Goal: Information Seeking & Learning: Learn about a topic

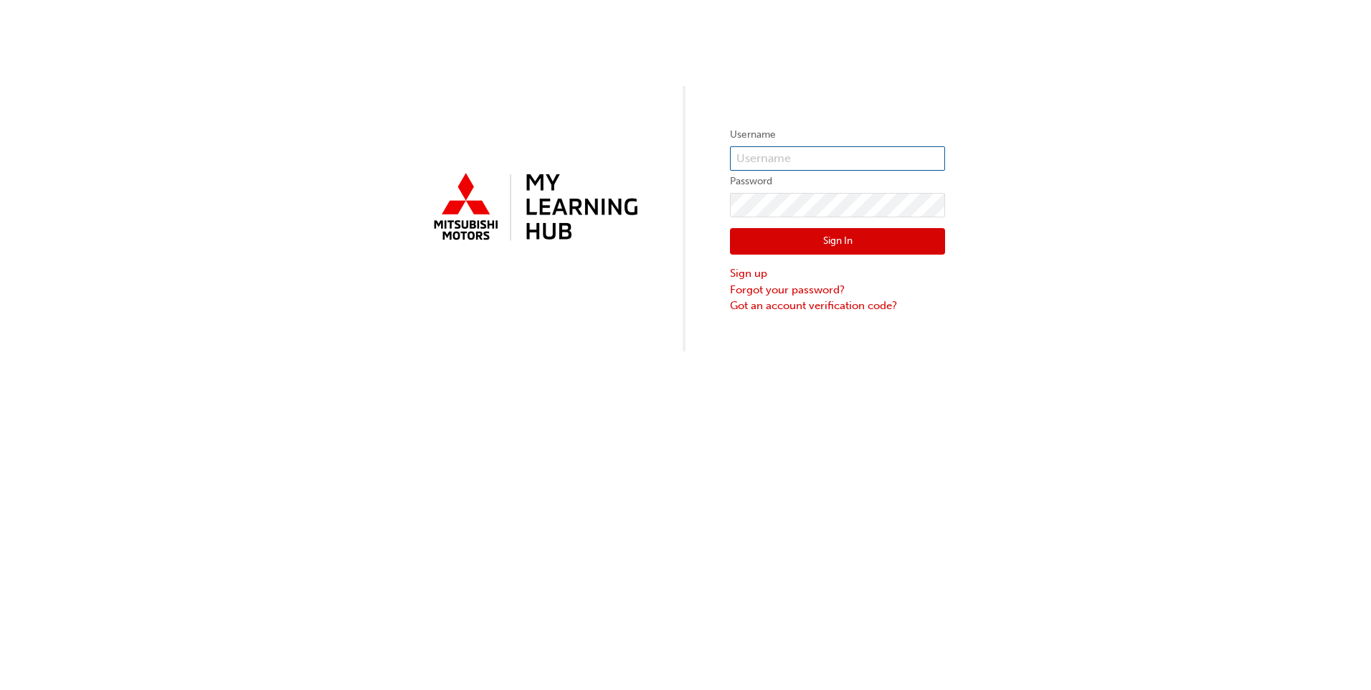
type input "0005986096"
click at [808, 248] on button "Sign In" at bounding box center [837, 241] width 215 height 27
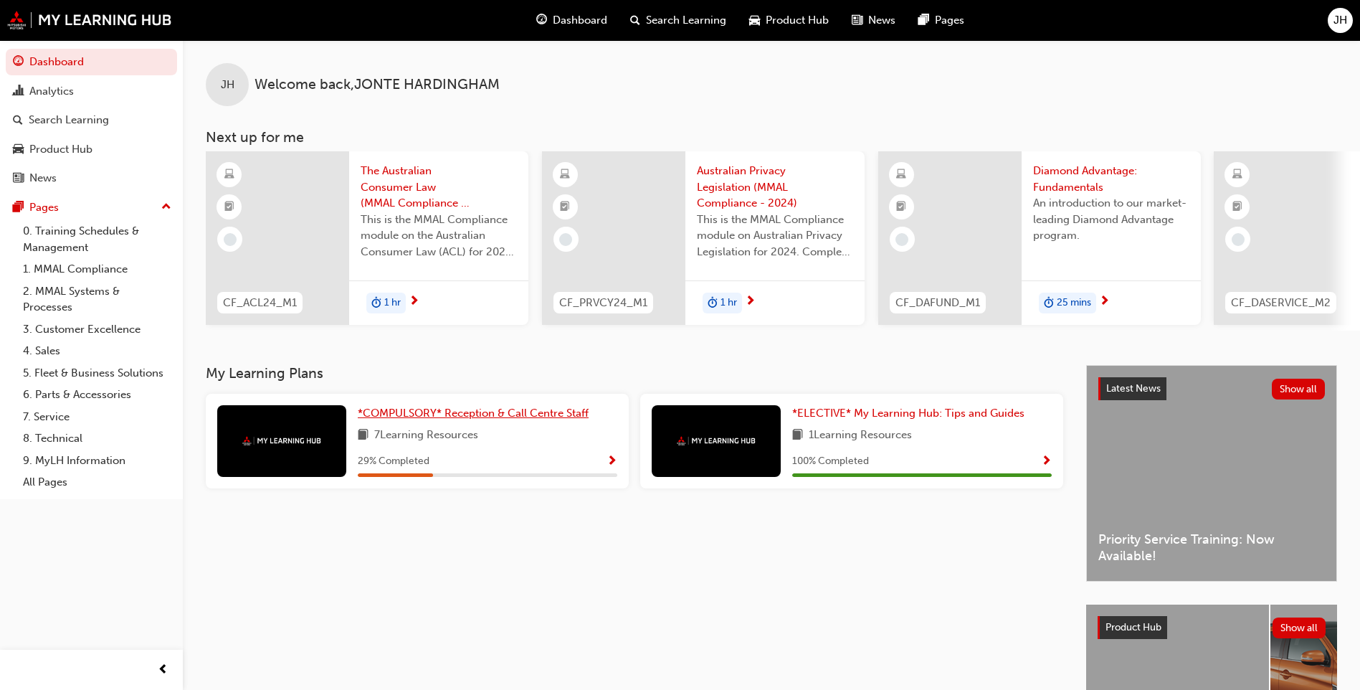
click at [443, 422] on link "*COMPULSORY* Reception & Call Centre Staff" at bounding box center [476, 413] width 237 height 16
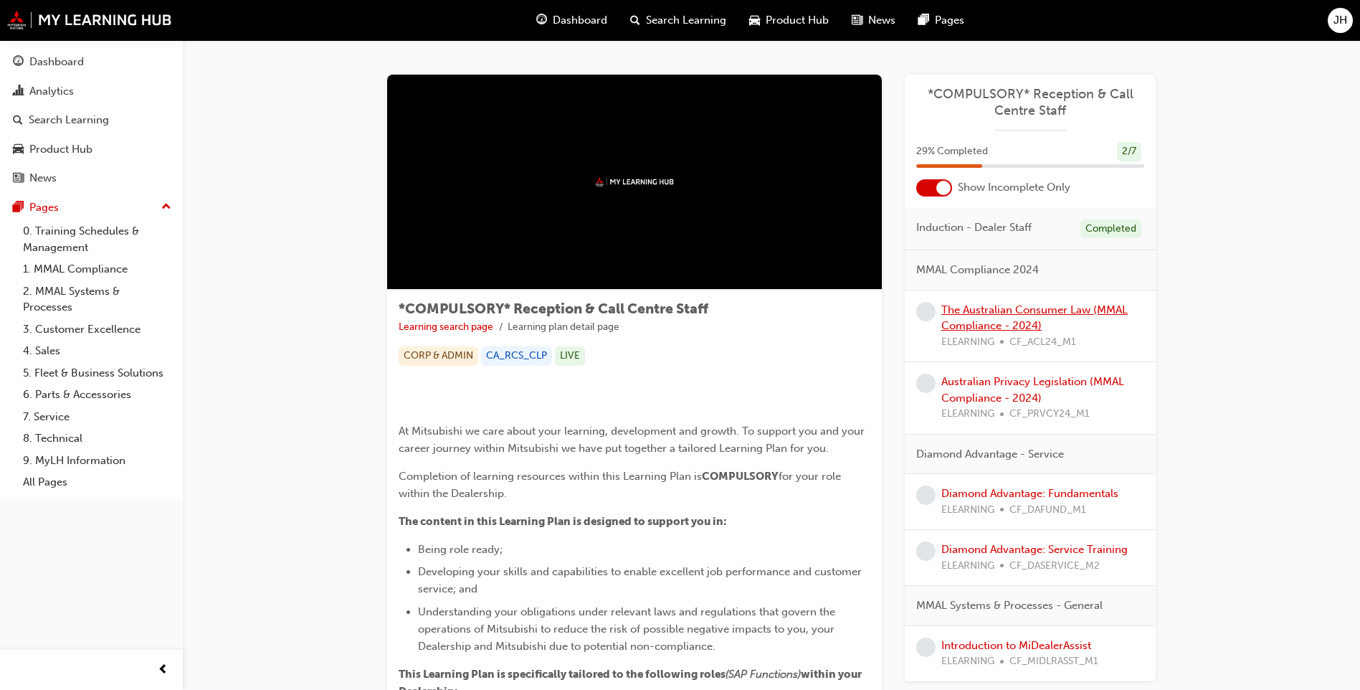
click at [1023, 309] on link "The Australian Consumer Law (MMAL Compliance - 2024)" at bounding box center [1035, 317] width 186 height 29
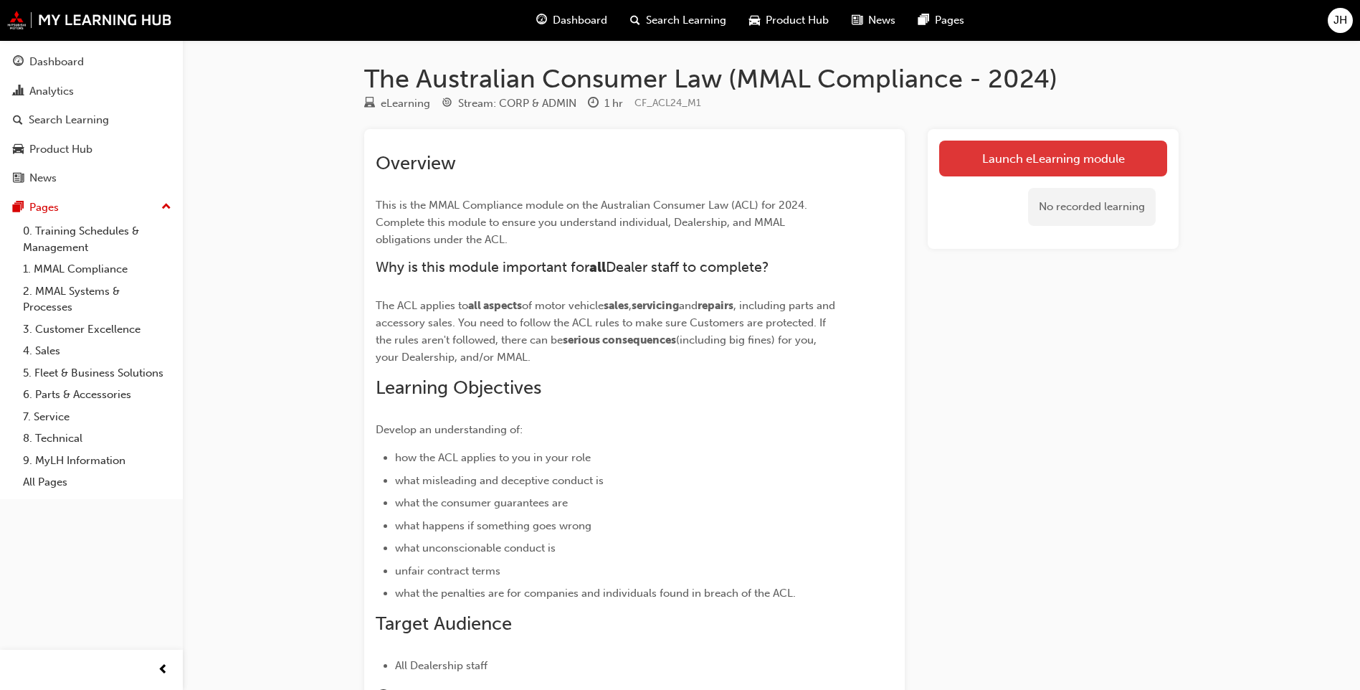
click at [1010, 161] on link "Launch eLearning module" at bounding box center [1053, 159] width 228 height 36
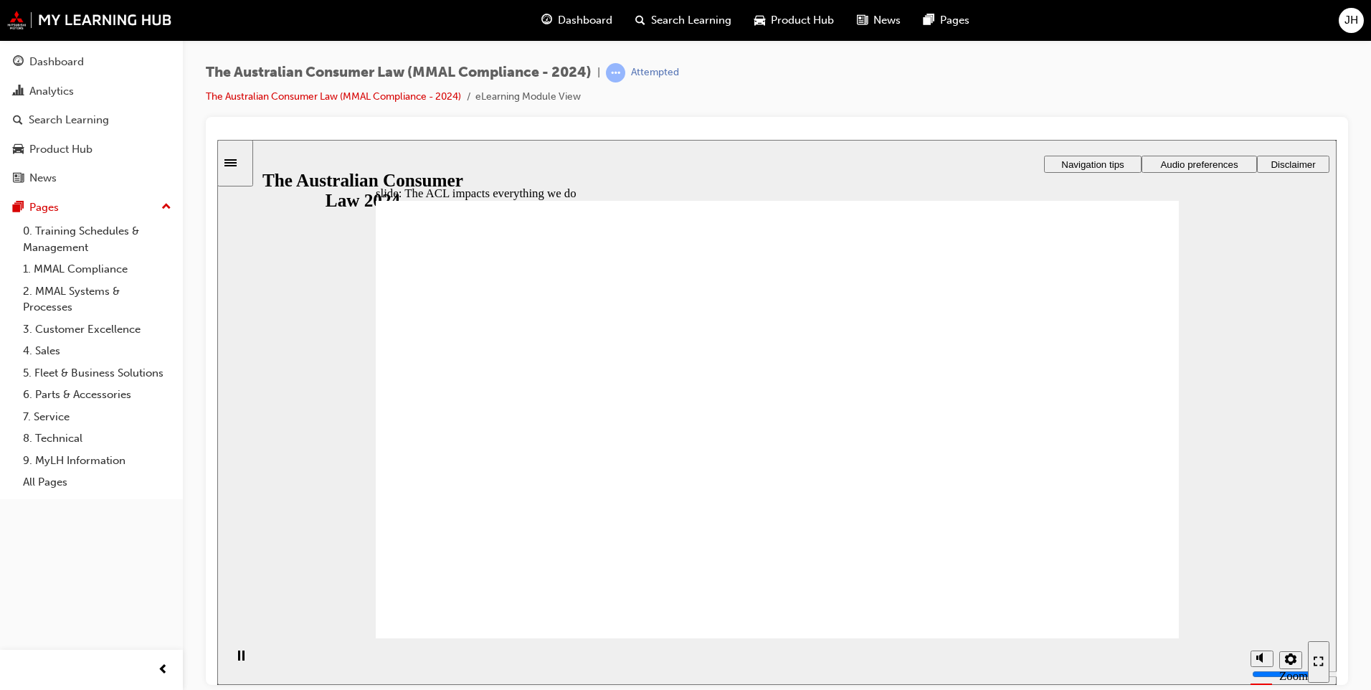
radio input "true"
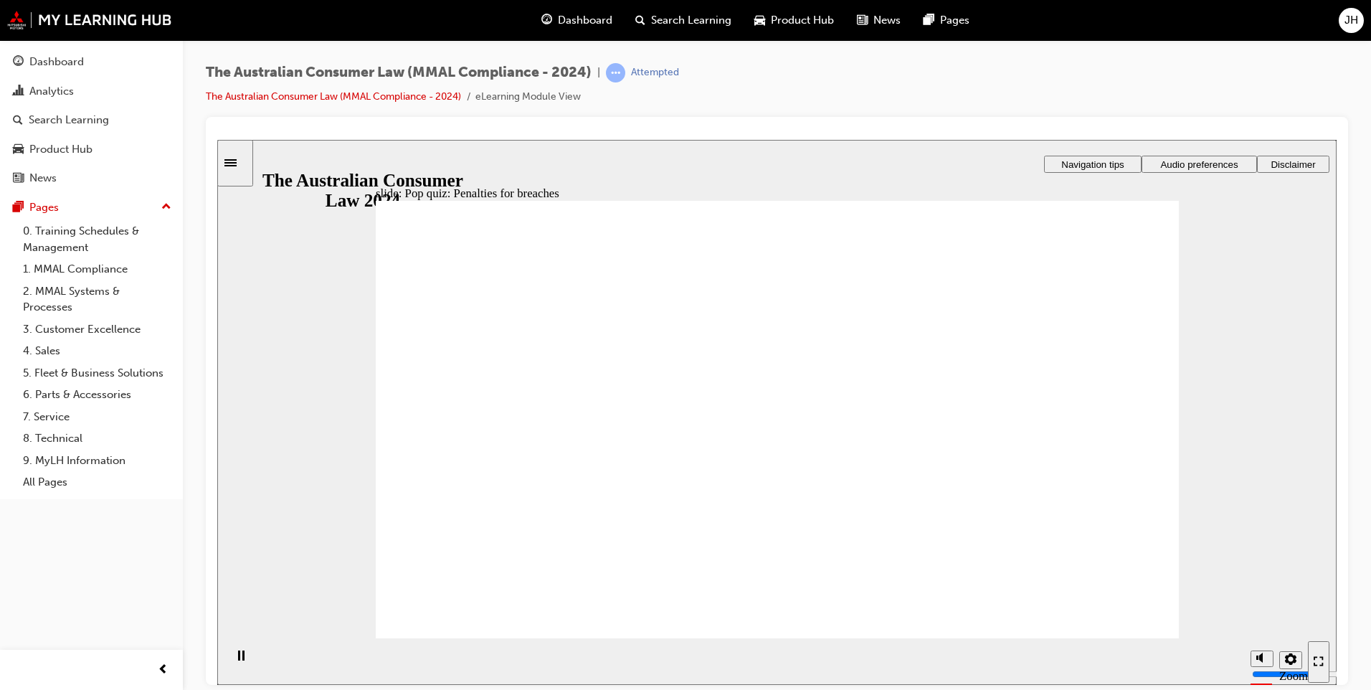
radio input "true"
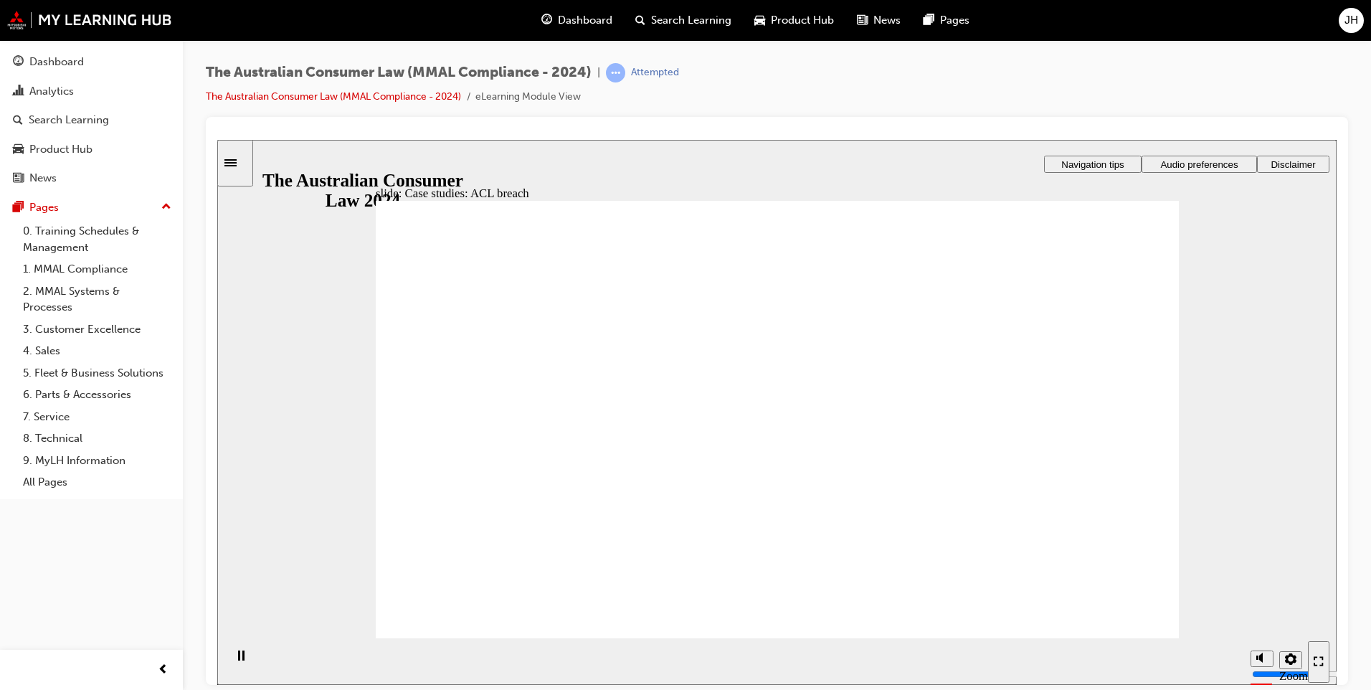
drag, startPoint x: 534, startPoint y: 417, endPoint x: 696, endPoint y: 422, distance: 162.2
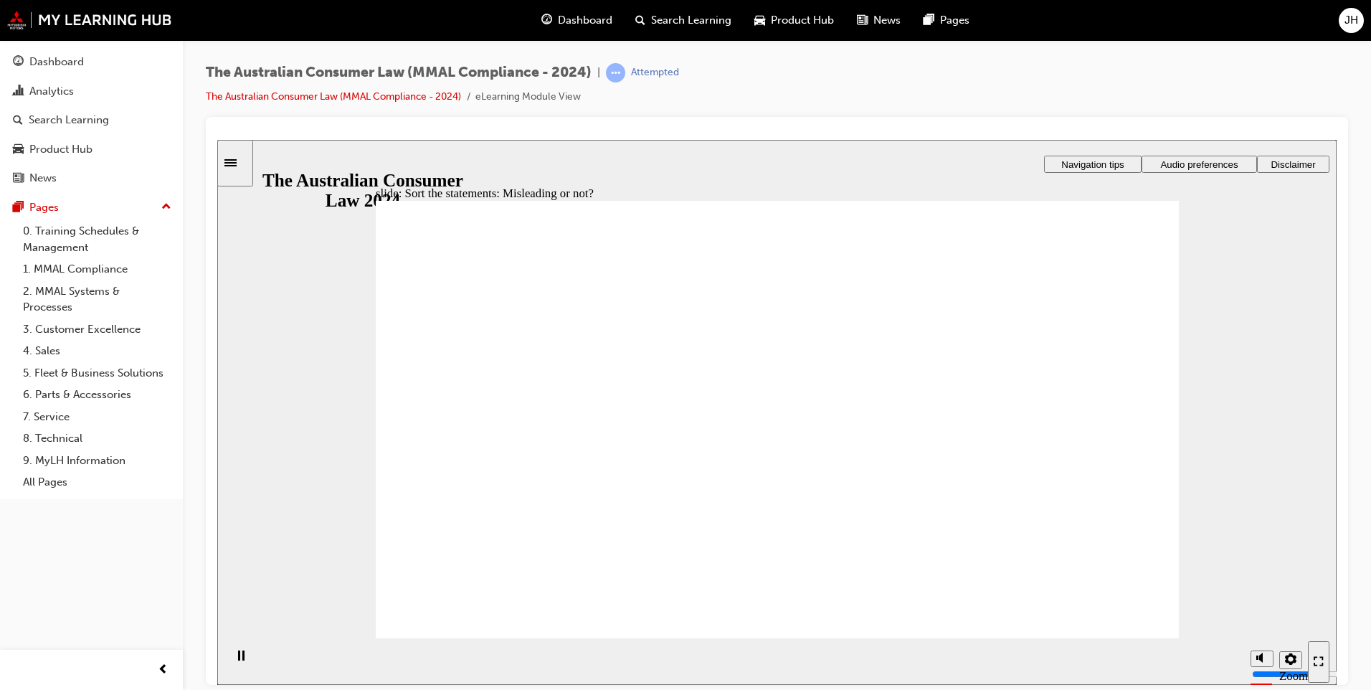
drag, startPoint x: 807, startPoint y: 336, endPoint x: 931, endPoint y: 490, distance: 197.9
drag, startPoint x: 984, startPoint y: 471, endPoint x: 700, endPoint y: 474, distance: 284.0
drag, startPoint x: 773, startPoint y: 387, endPoint x: 602, endPoint y: 521, distance: 216.6
drag, startPoint x: 601, startPoint y: 520, endPoint x: 876, endPoint y: 516, distance: 274.7
drag, startPoint x: 835, startPoint y: 347, endPoint x: 678, endPoint y: 496, distance: 217.1
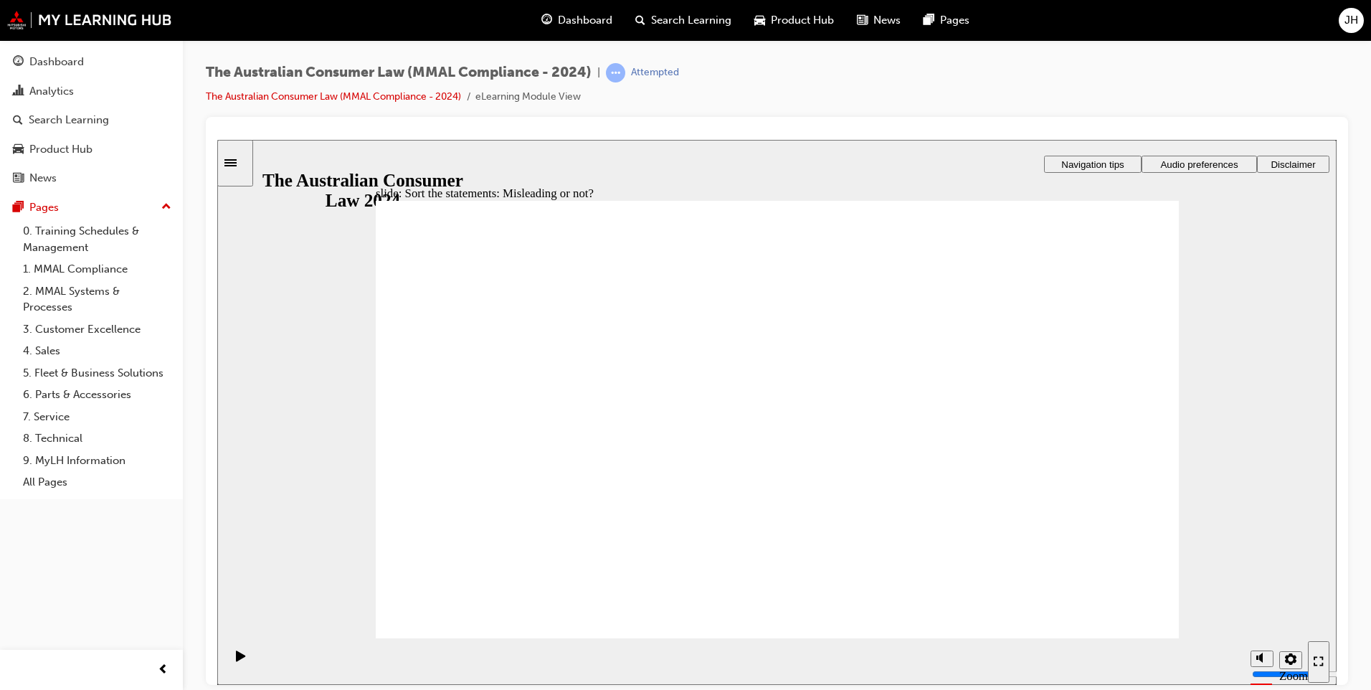
drag, startPoint x: 791, startPoint y: 359, endPoint x: 933, endPoint y: 493, distance: 195.8
drag, startPoint x: 853, startPoint y: 358, endPoint x: 677, endPoint y: 493, distance: 222.5
click at [942, 108] on div "The Australian Consumer Law (MMAL Compliance - 2024) | Attempted The Australian…" at bounding box center [777, 90] width 1142 height 54
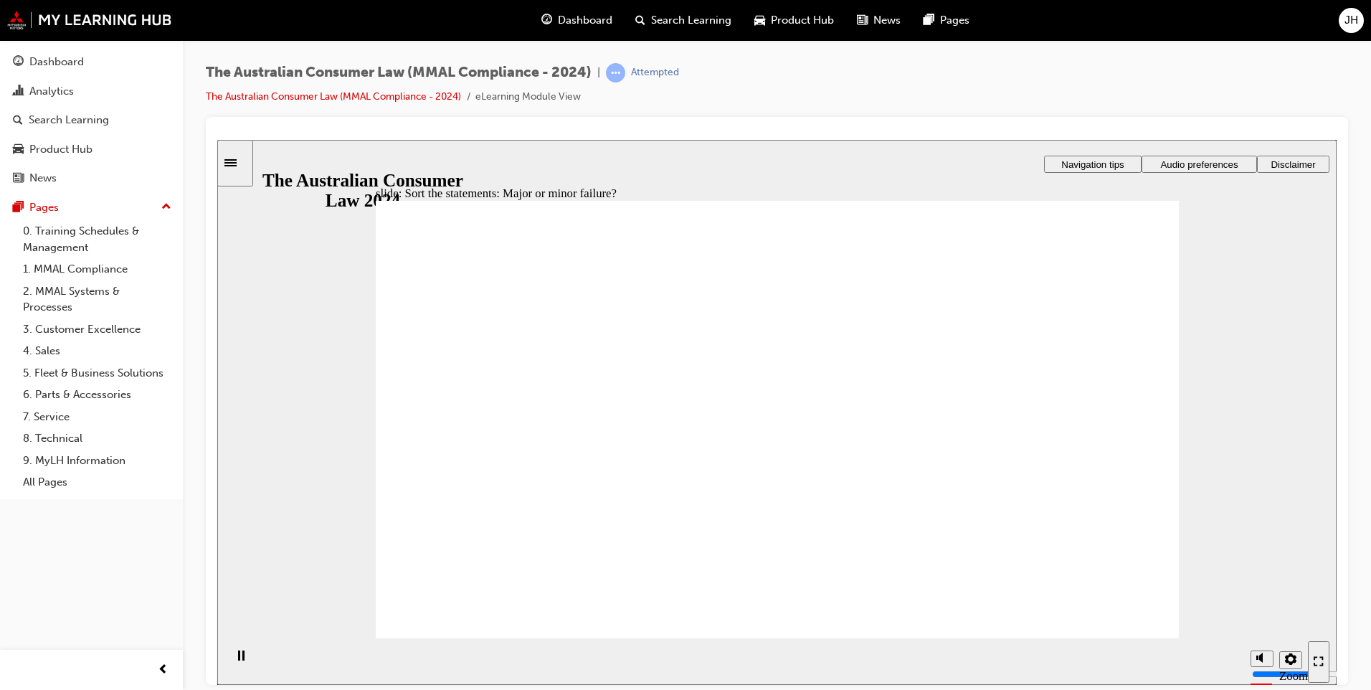
drag, startPoint x: 769, startPoint y: 328, endPoint x: 1007, endPoint y: 478, distance: 280.9
drag, startPoint x: 856, startPoint y: 346, endPoint x: 645, endPoint y: 494, distance: 257.8
drag, startPoint x: 782, startPoint y: 314, endPoint x: 1017, endPoint y: 465, distance: 279.3
drag, startPoint x: 781, startPoint y: 342, endPoint x: 611, endPoint y: 471, distance: 213.4
drag, startPoint x: 739, startPoint y: 331, endPoint x: 506, endPoint y: 507, distance: 291.9
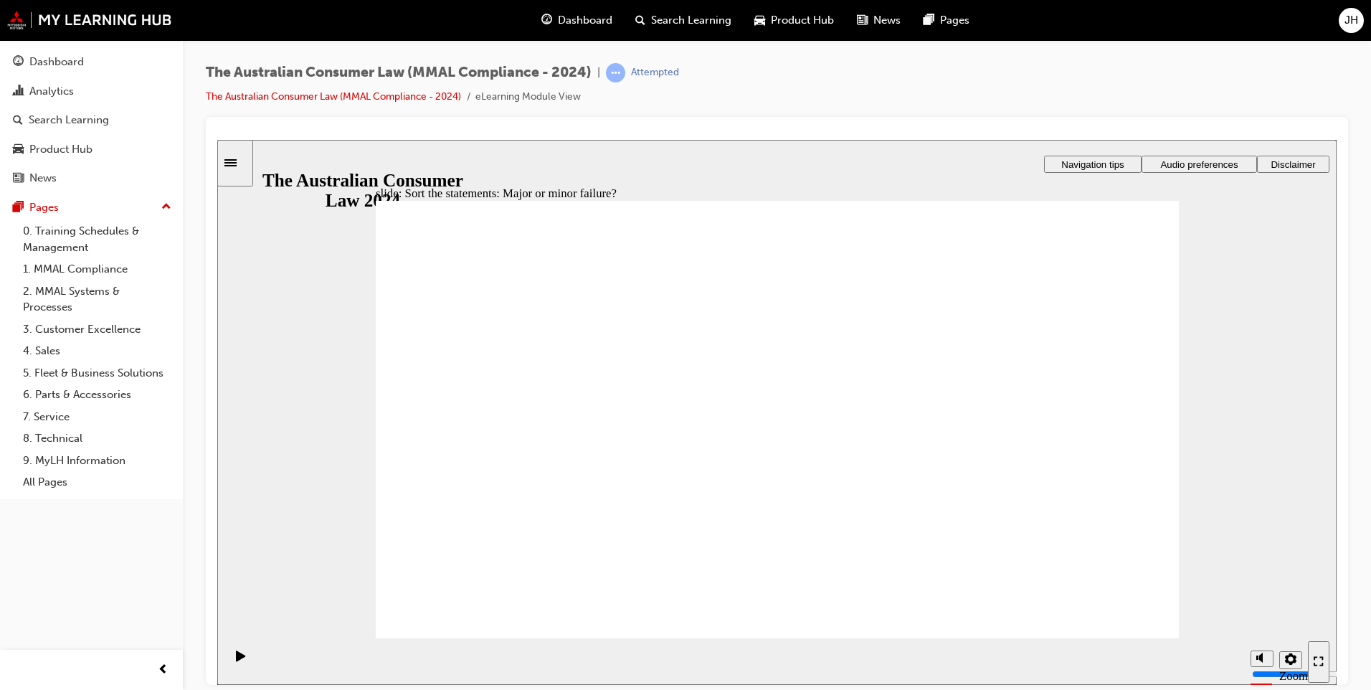
drag, startPoint x: 810, startPoint y: 374, endPoint x: 1047, endPoint y: 536, distance: 286.8
drag, startPoint x: 1047, startPoint y: 536, endPoint x: 592, endPoint y: 538, distance: 454.6
drag, startPoint x: 838, startPoint y: 326, endPoint x: 636, endPoint y: 480, distance: 254.2
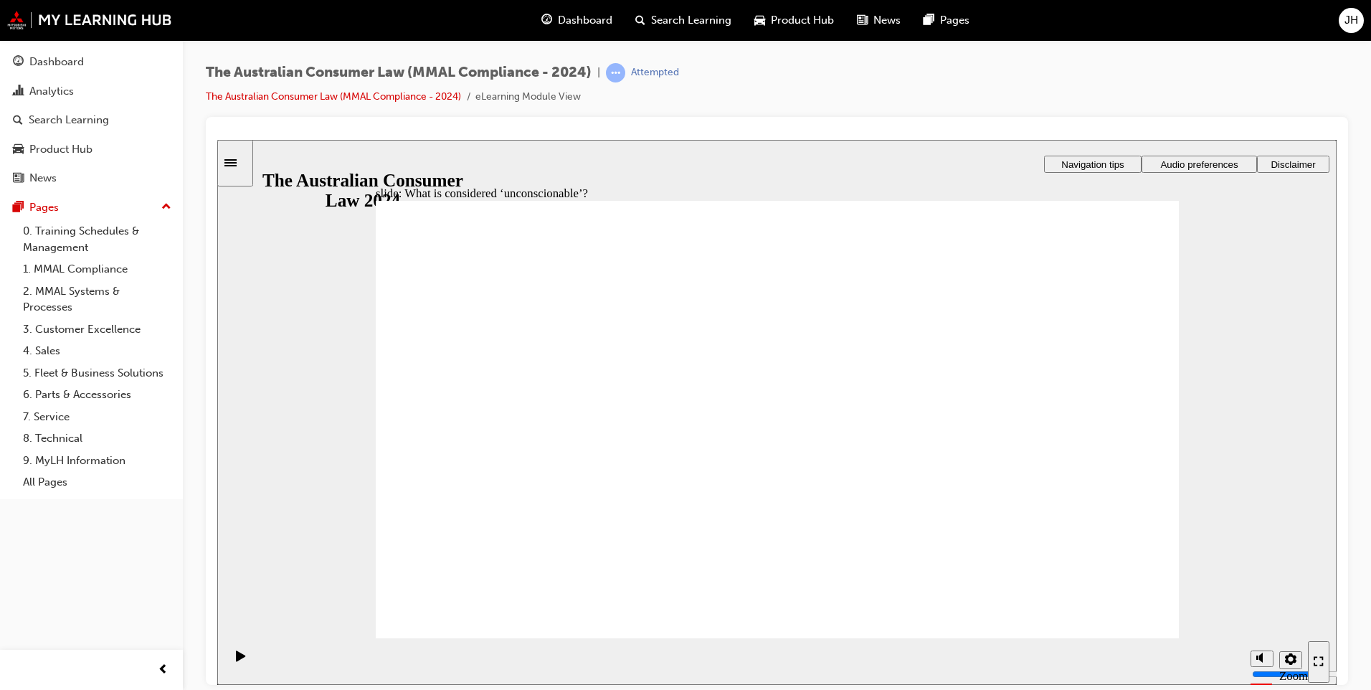
drag, startPoint x: 741, startPoint y: 468, endPoint x: 778, endPoint y: 466, distance: 37.4
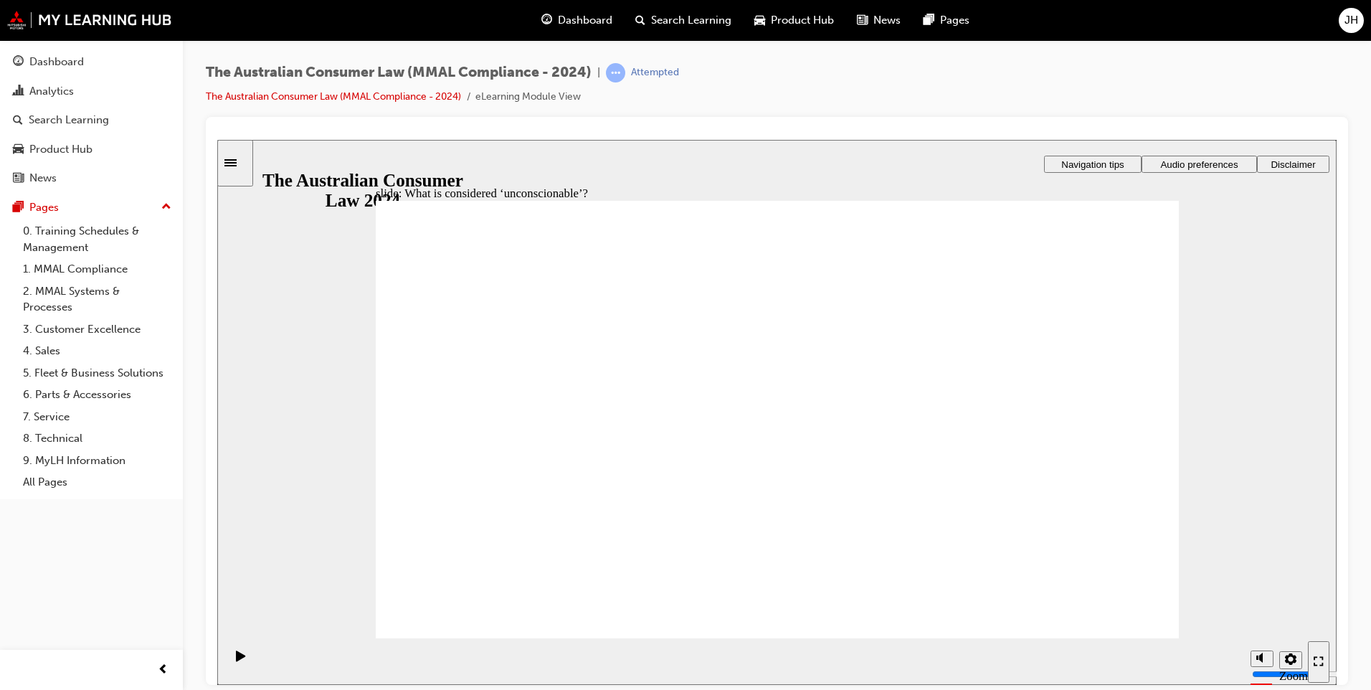
drag, startPoint x: 744, startPoint y: 319, endPoint x: 979, endPoint y: 430, distance: 259.2
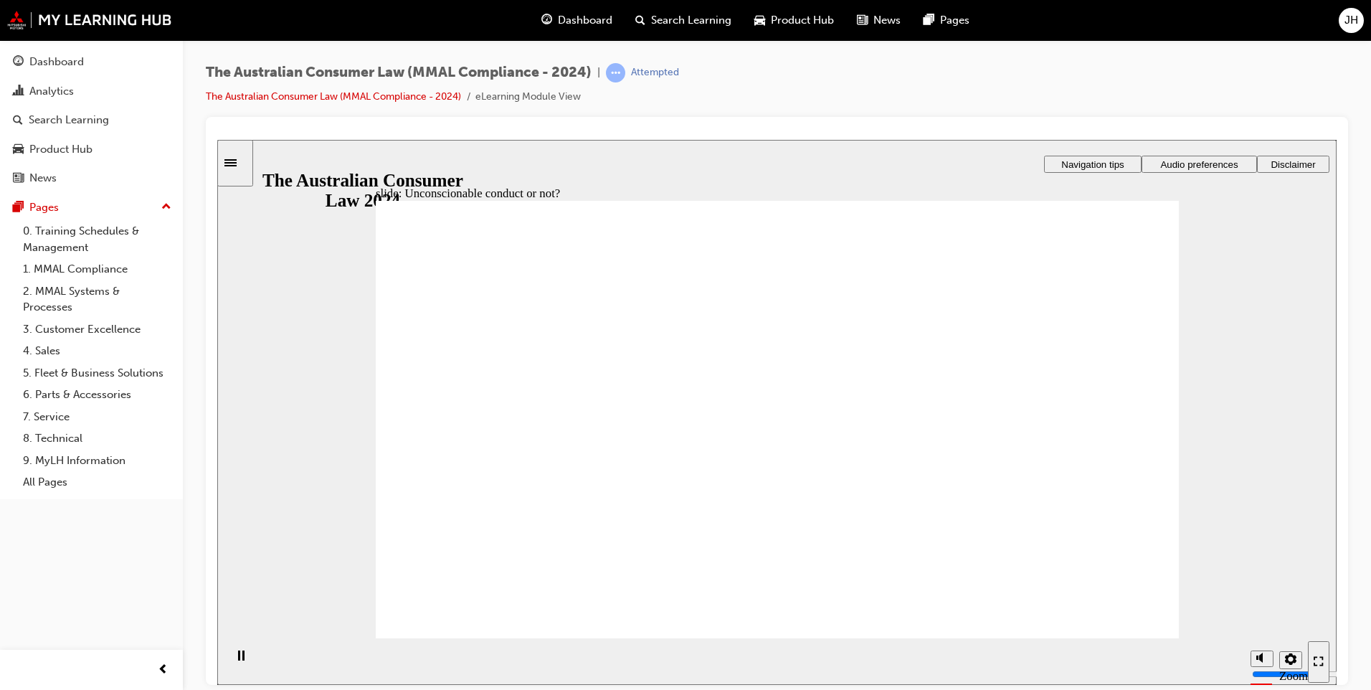
drag, startPoint x: 947, startPoint y: 463, endPoint x: 518, endPoint y: 468, distance: 429.6
drag, startPoint x: 833, startPoint y: 323, endPoint x: 604, endPoint y: 460, distance: 266.9
drag, startPoint x: 791, startPoint y: 322, endPoint x: 998, endPoint y: 452, distance: 244.5
drag, startPoint x: 825, startPoint y: 315, endPoint x: 598, endPoint y: 432, distance: 255.0
drag, startPoint x: 791, startPoint y: 353, endPoint x: 597, endPoint y: 477, distance: 230.0
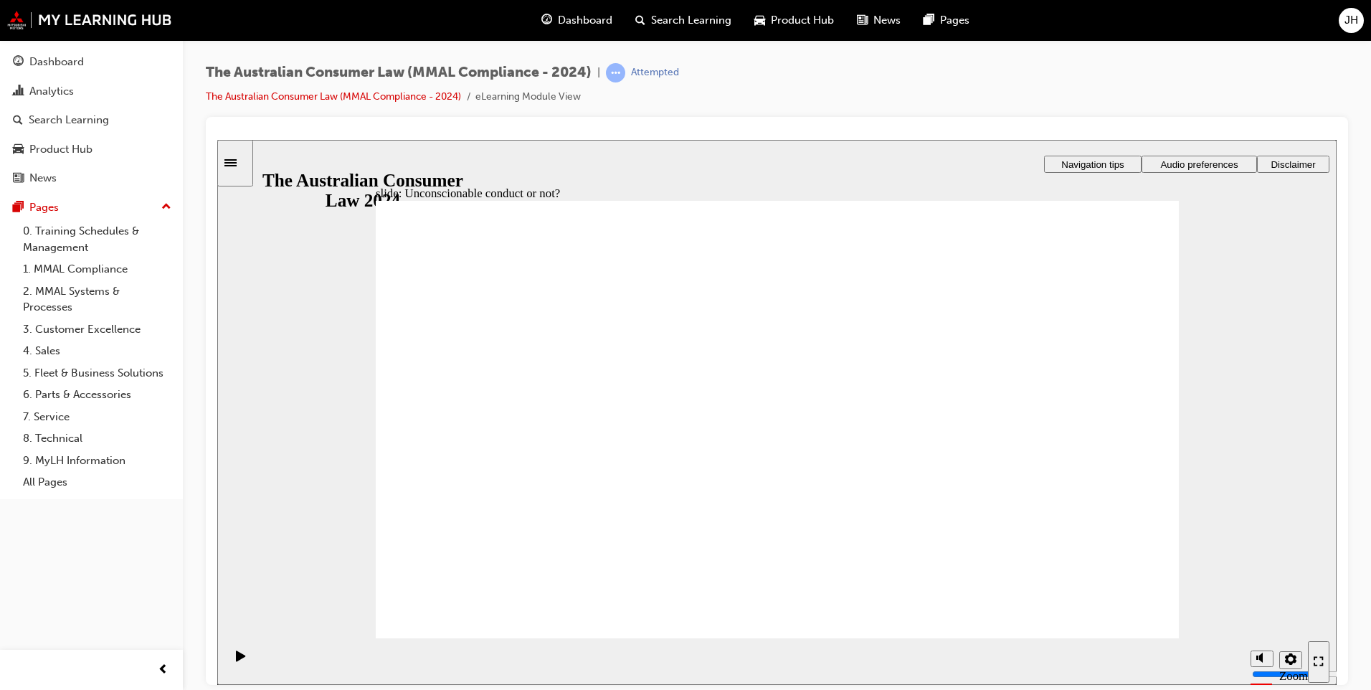
drag, startPoint x: 842, startPoint y: 305, endPoint x: 636, endPoint y: 446, distance: 249.2
drag, startPoint x: 711, startPoint y: 304, endPoint x: 932, endPoint y: 436, distance: 257.9
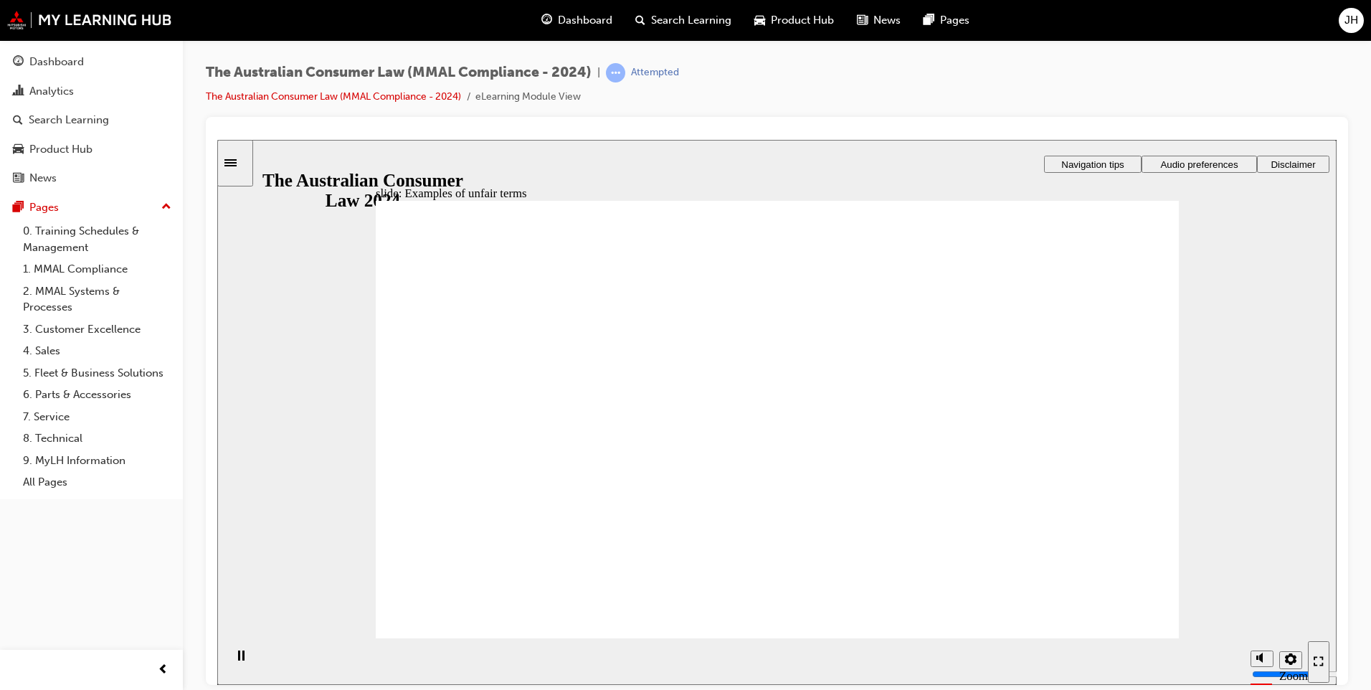
drag, startPoint x: 840, startPoint y: 370, endPoint x: 1089, endPoint y: 497, distance: 280.0
drag, startPoint x: 830, startPoint y: 384, endPoint x: 602, endPoint y: 508, distance: 259.3
drag, startPoint x: 714, startPoint y: 308, endPoint x: 977, endPoint y: 433, distance: 291.6
drag, startPoint x: 758, startPoint y: 304, endPoint x: 1023, endPoint y: 431, distance: 293.5
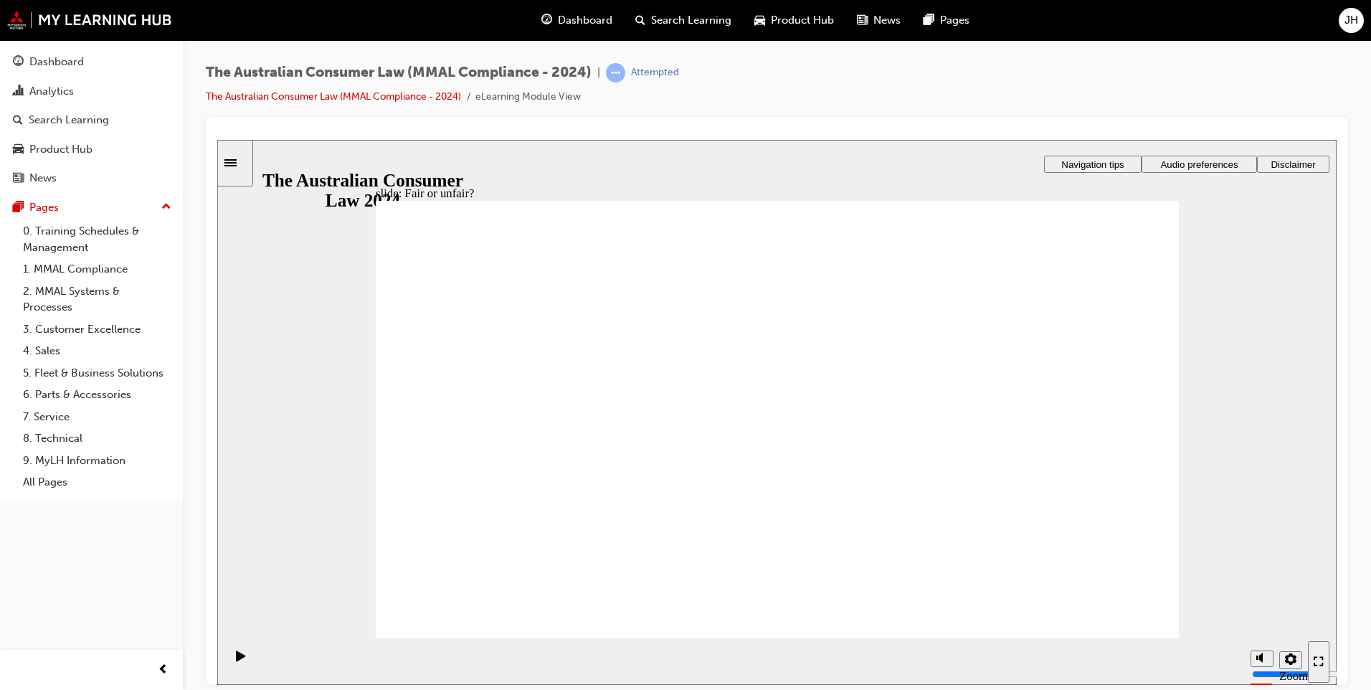
drag, startPoint x: 701, startPoint y: 318, endPoint x: 959, endPoint y: 448, distance: 289.3
drag, startPoint x: 863, startPoint y: 300, endPoint x: 606, endPoint y: 437, distance: 291.6
drag, startPoint x: 812, startPoint y: 322, endPoint x: 1071, endPoint y: 463, distance: 294.9
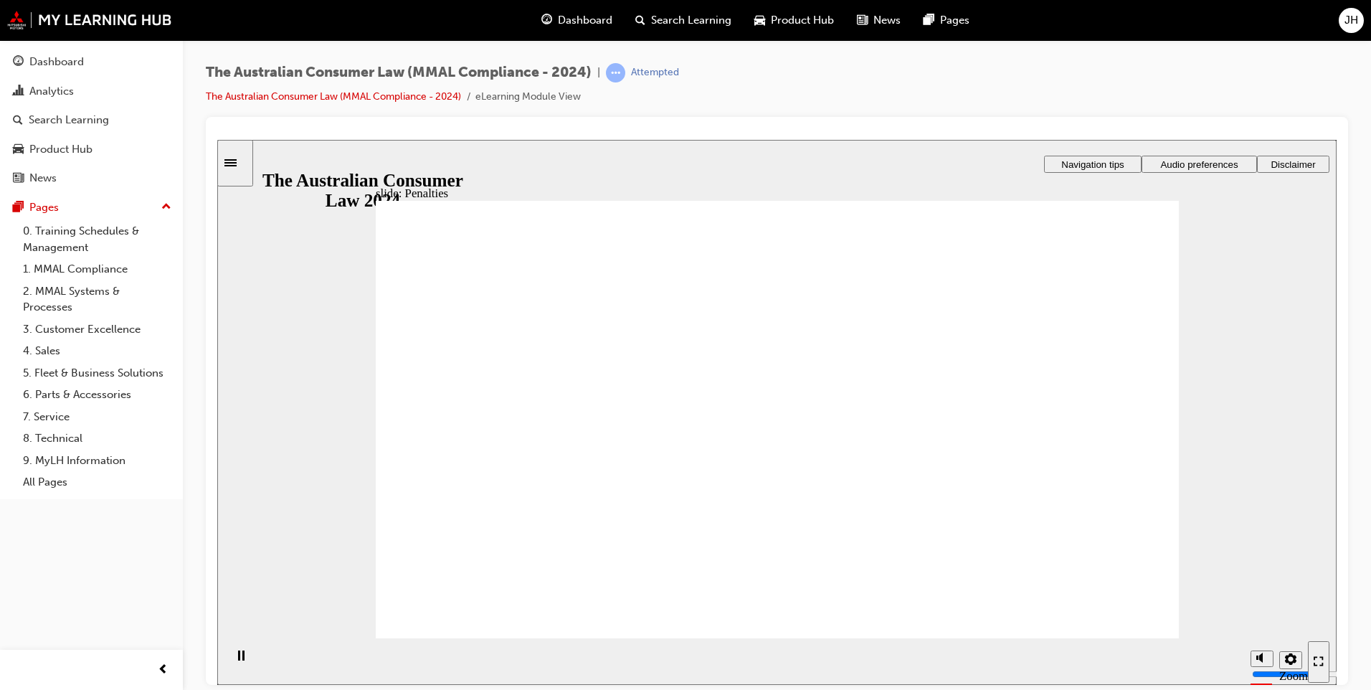
drag, startPoint x: 1046, startPoint y: 291, endPoint x: 993, endPoint y: 330, distance: 65.1
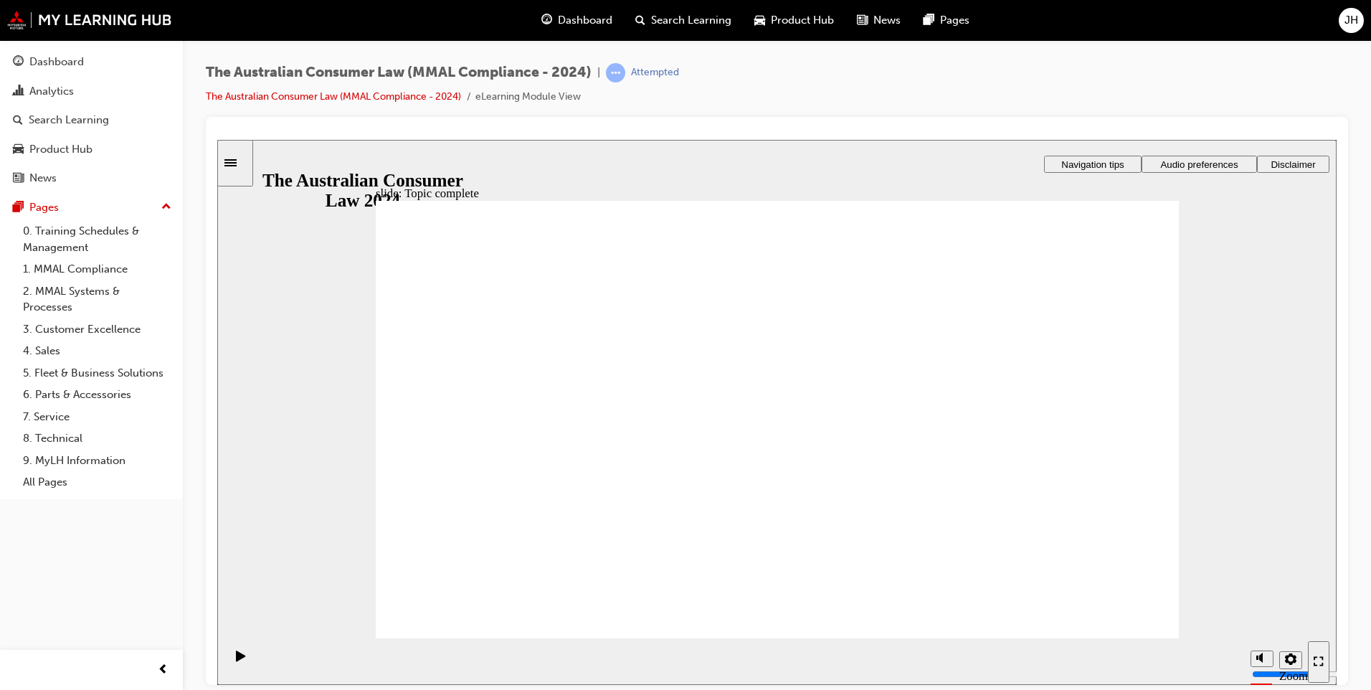
radio input "true"
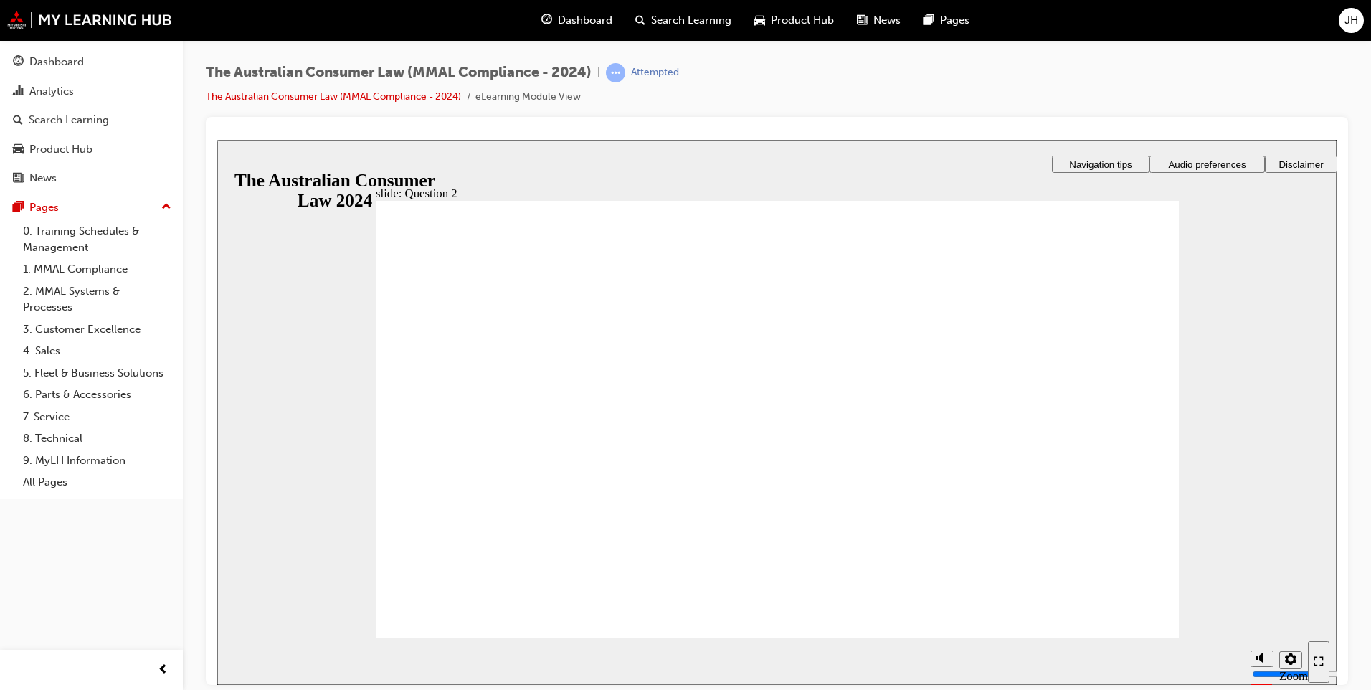
radio input "true"
drag, startPoint x: 473, startPoint y: 593, endPoint x: 463, endPoint y: 599, distance: 11.6
checkbox input "true"
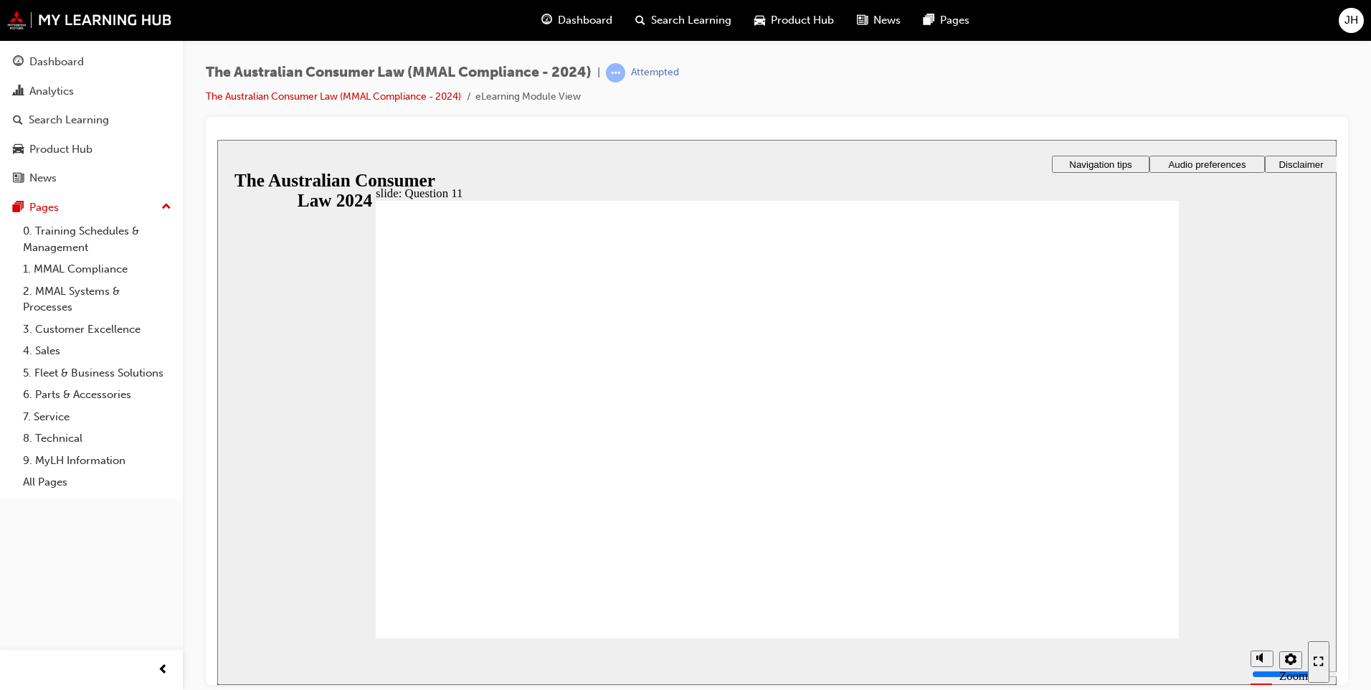
checkbox input "true"
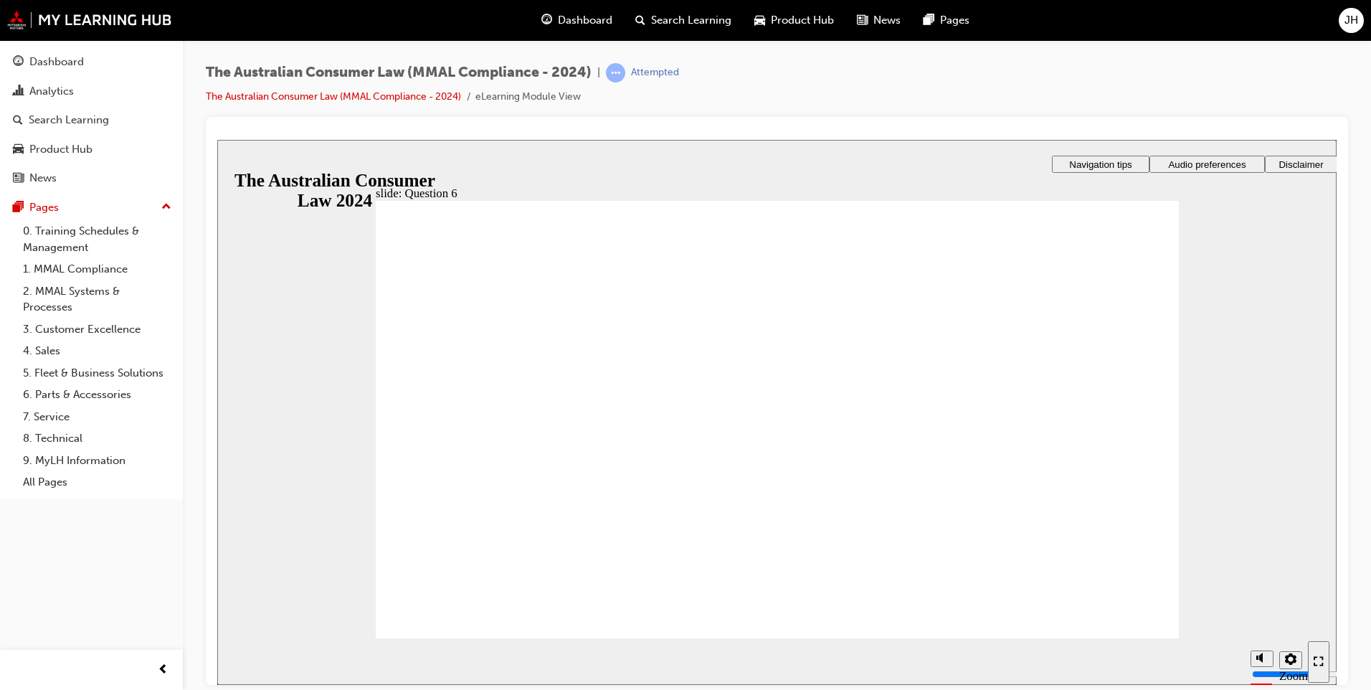
radio input "true"
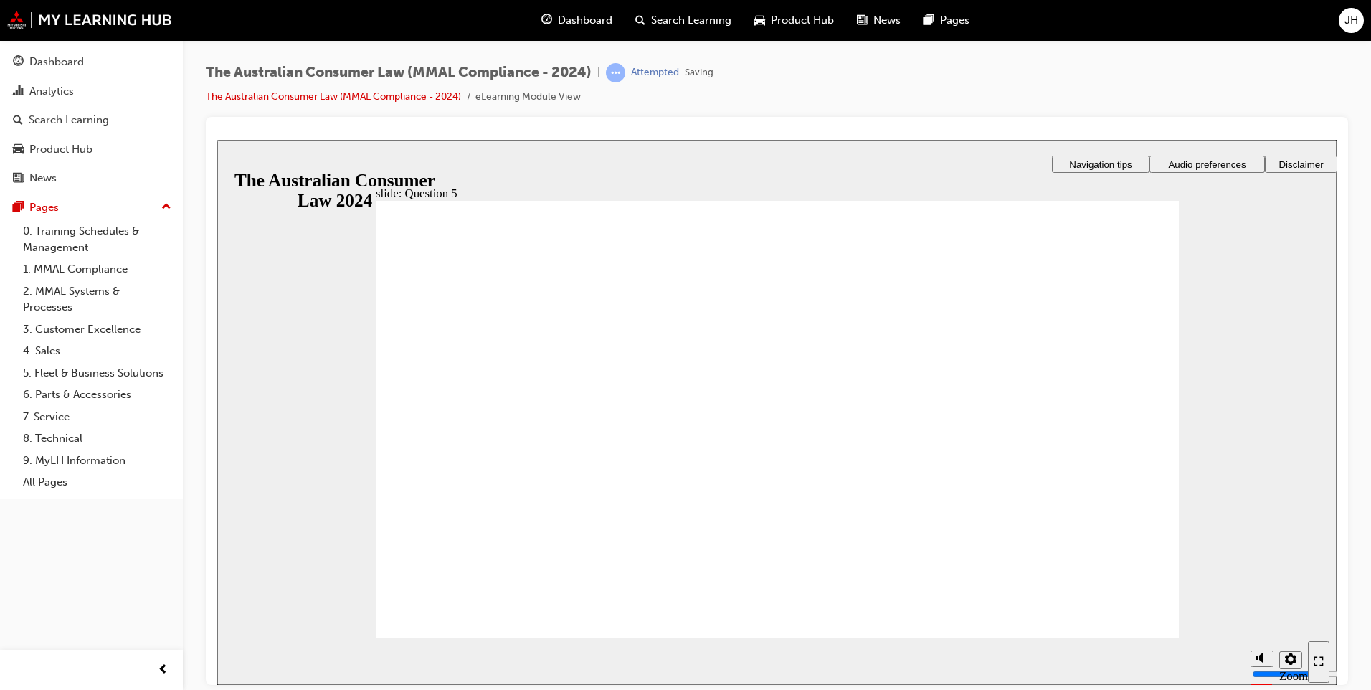
radio input "true"
checkbox input "true"
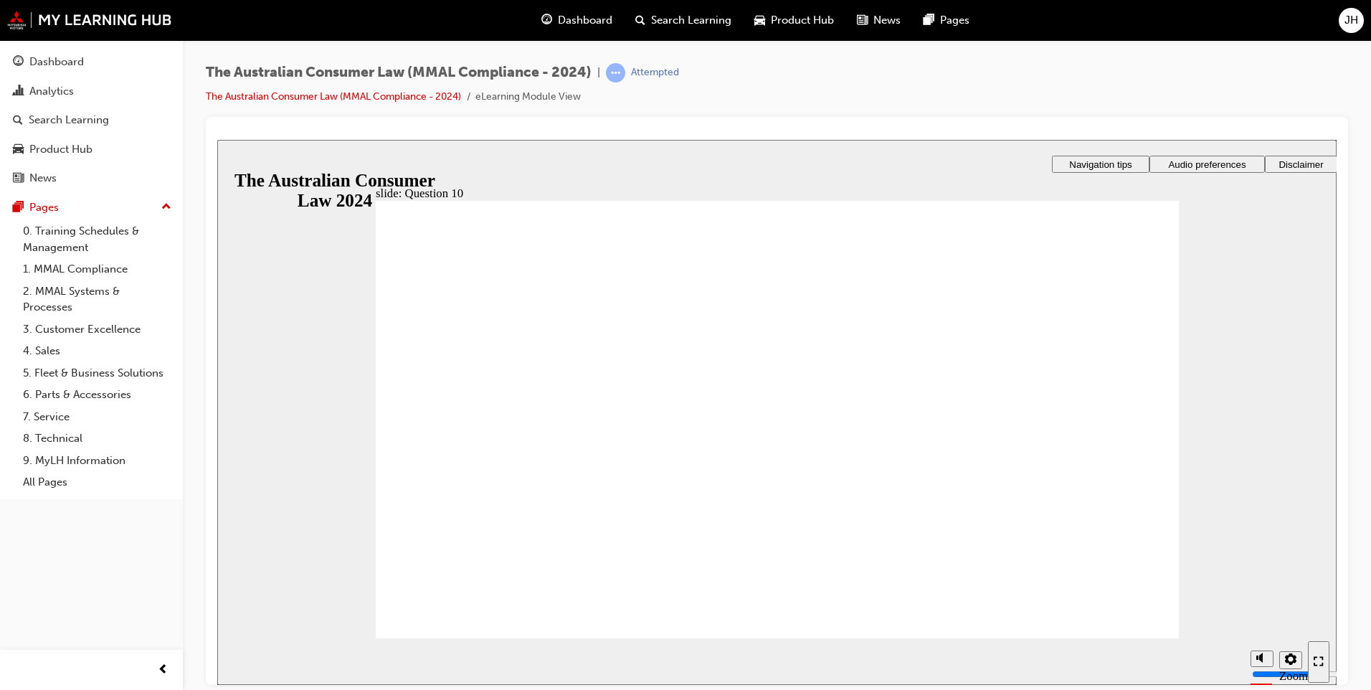
checkbox input "true"
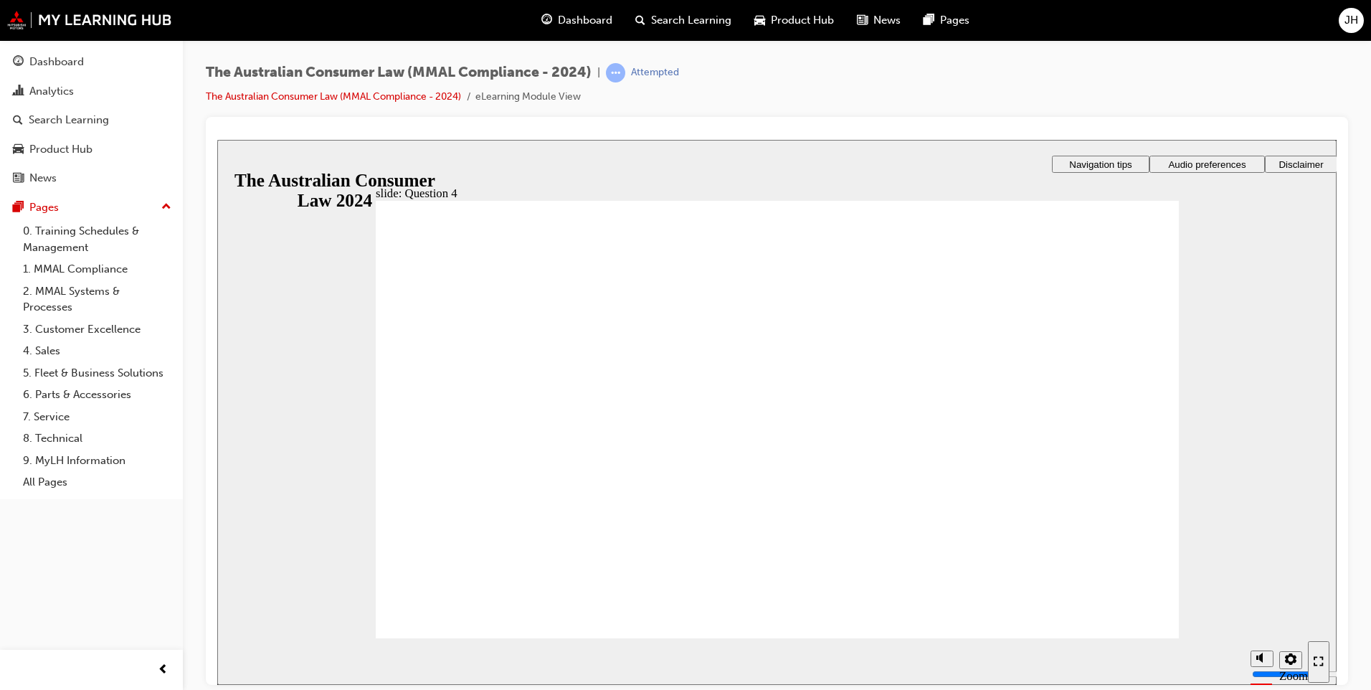
checkbox input "true"
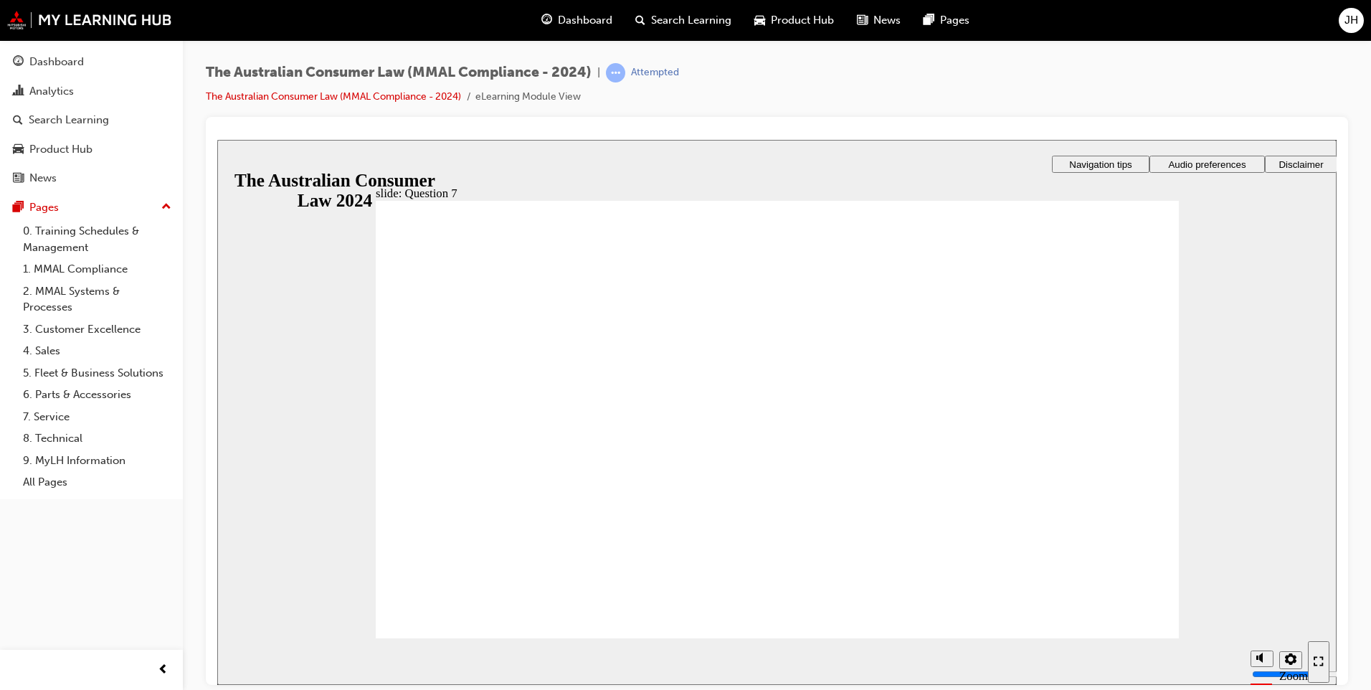
checkbox input "true"
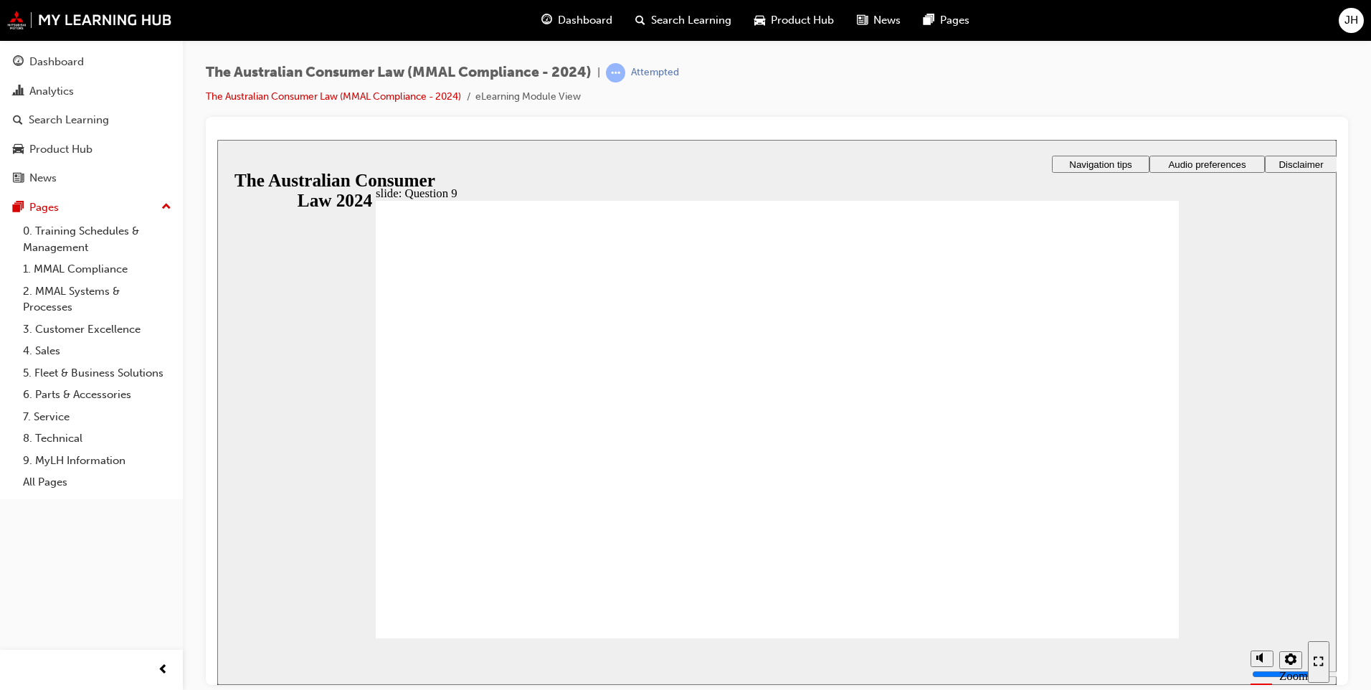
checkbox input "true"
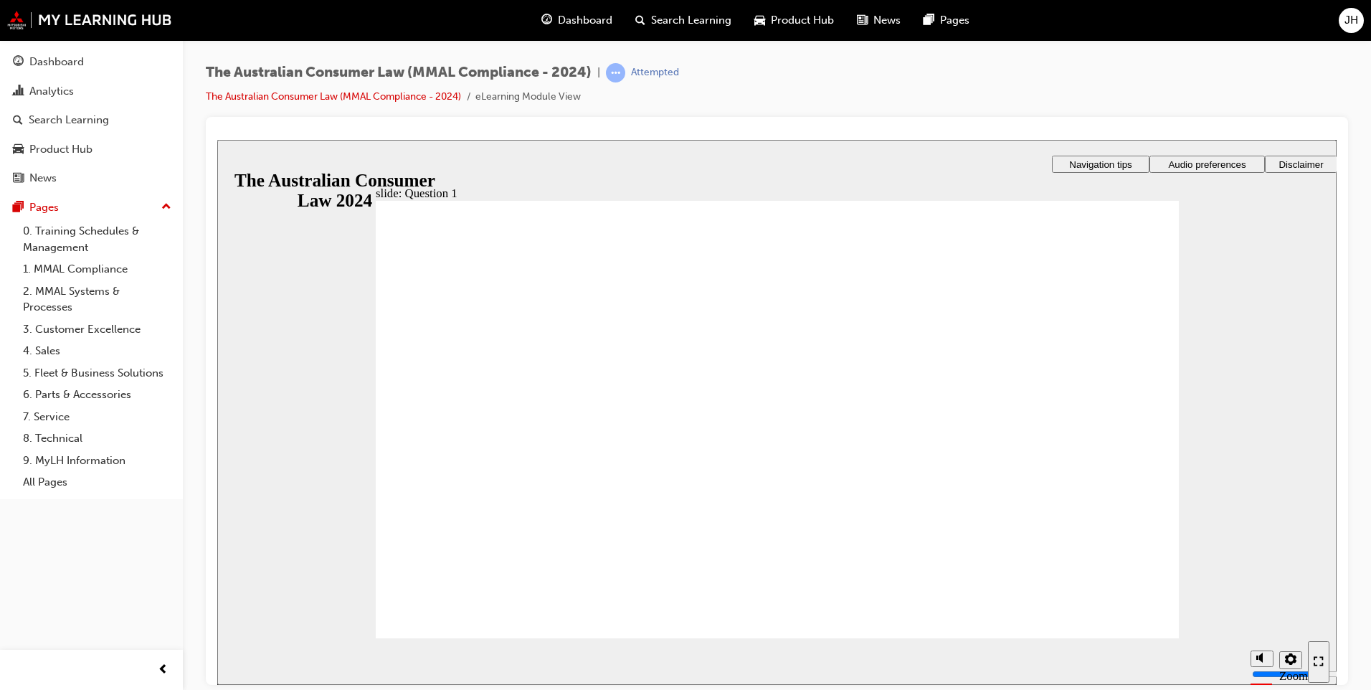
radio input "true"
checkbox input "true"
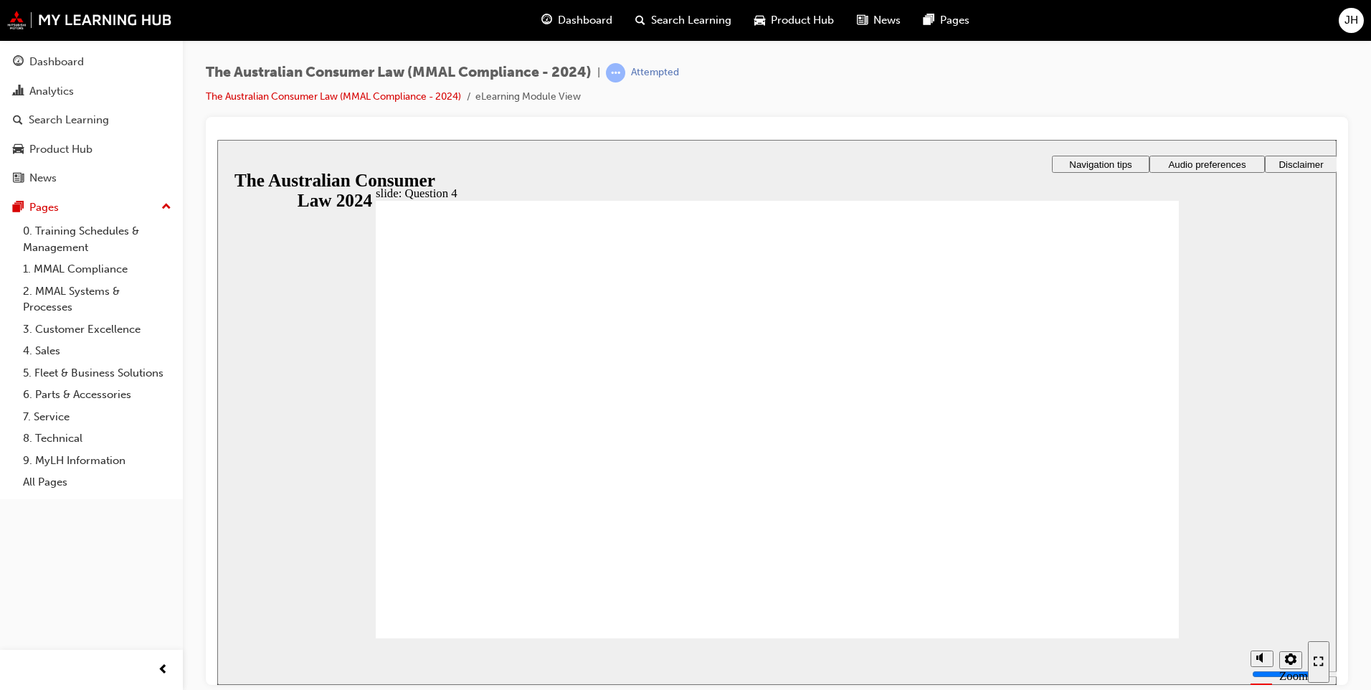
checkbox input "true"
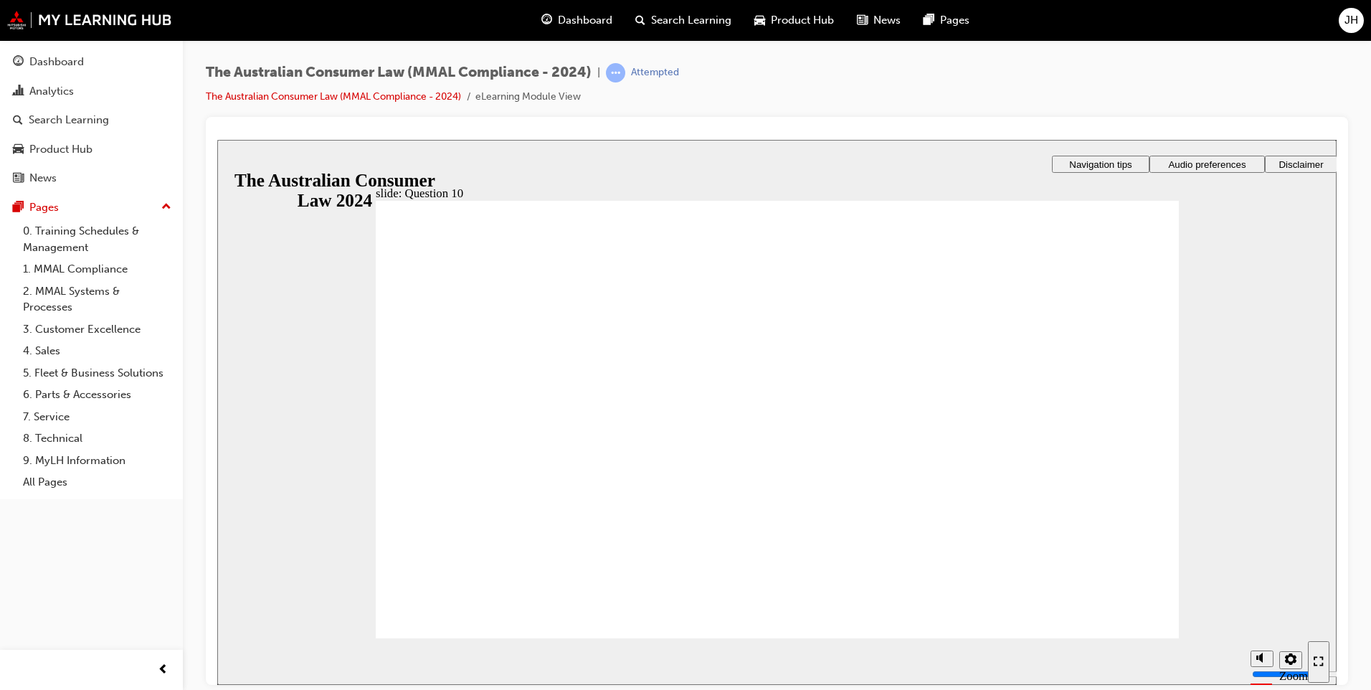
checkbox input "true"
drag, startPoint x: 534, startPoint y: 421, endPoint x: 450, endPoint y: 599, distance: 196.3
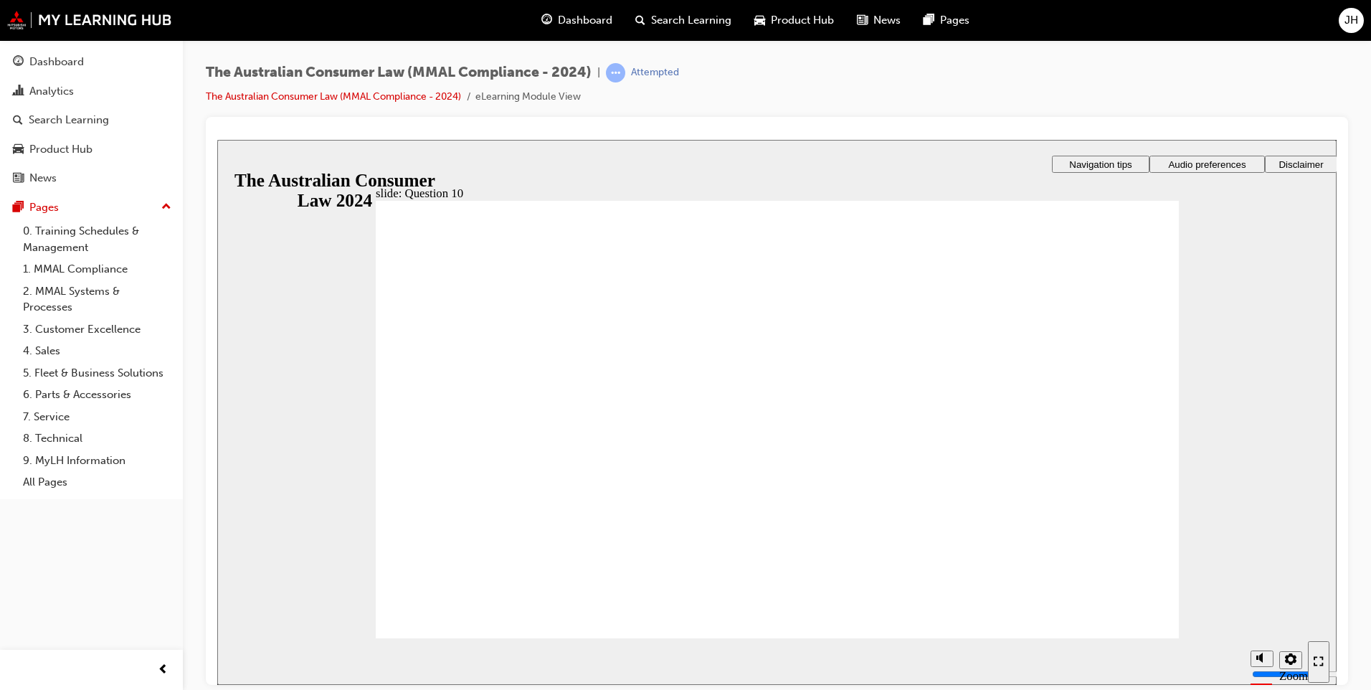
radio input "true"
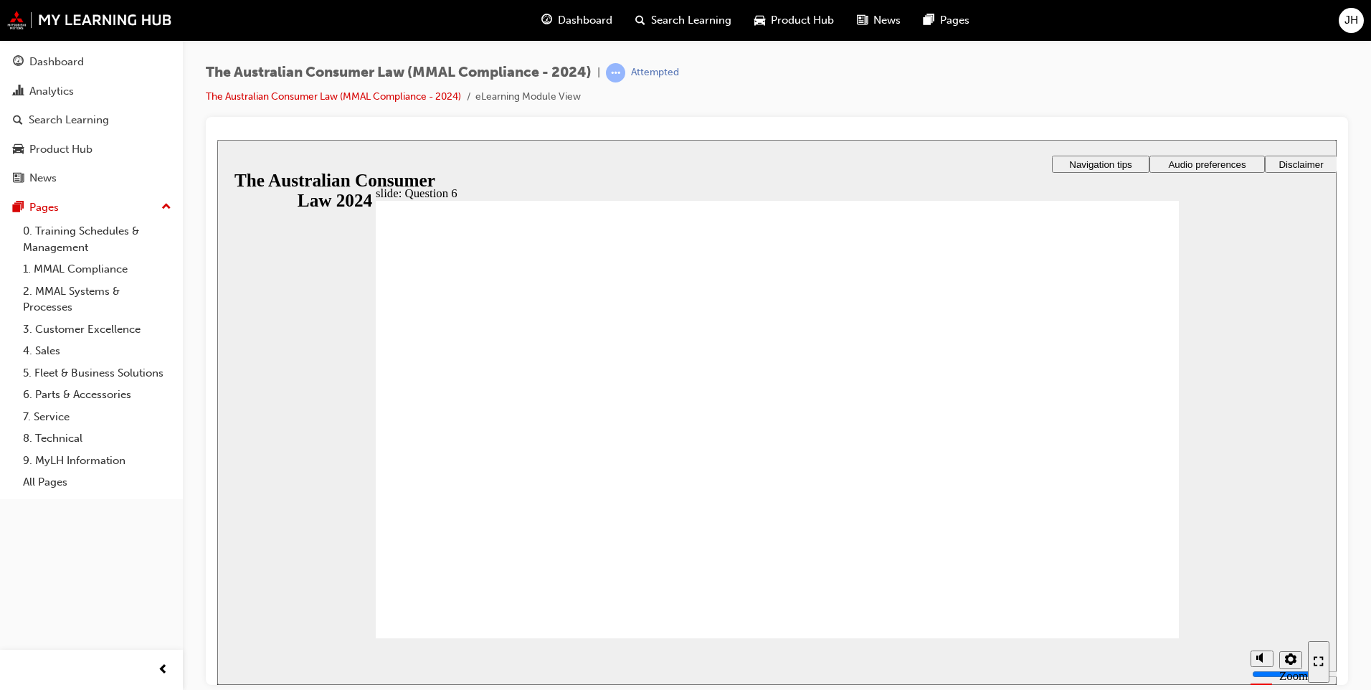
radio input "true"
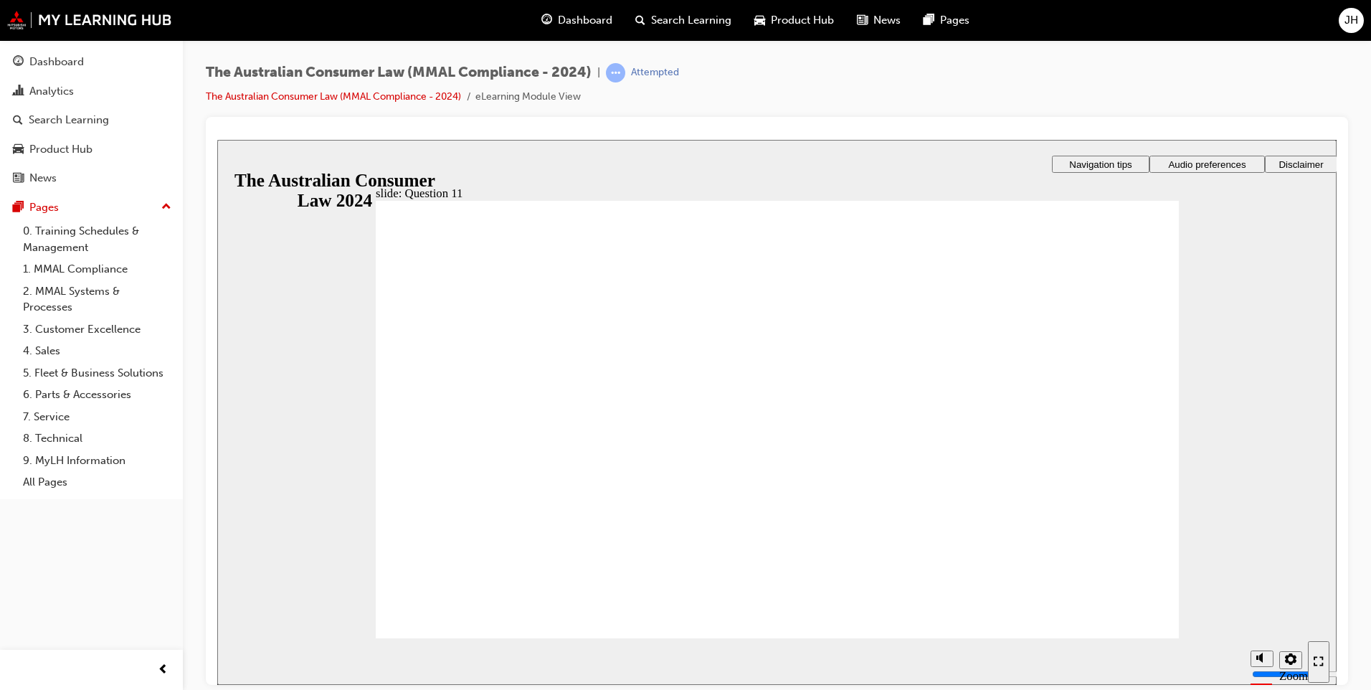
checkbox input "true"
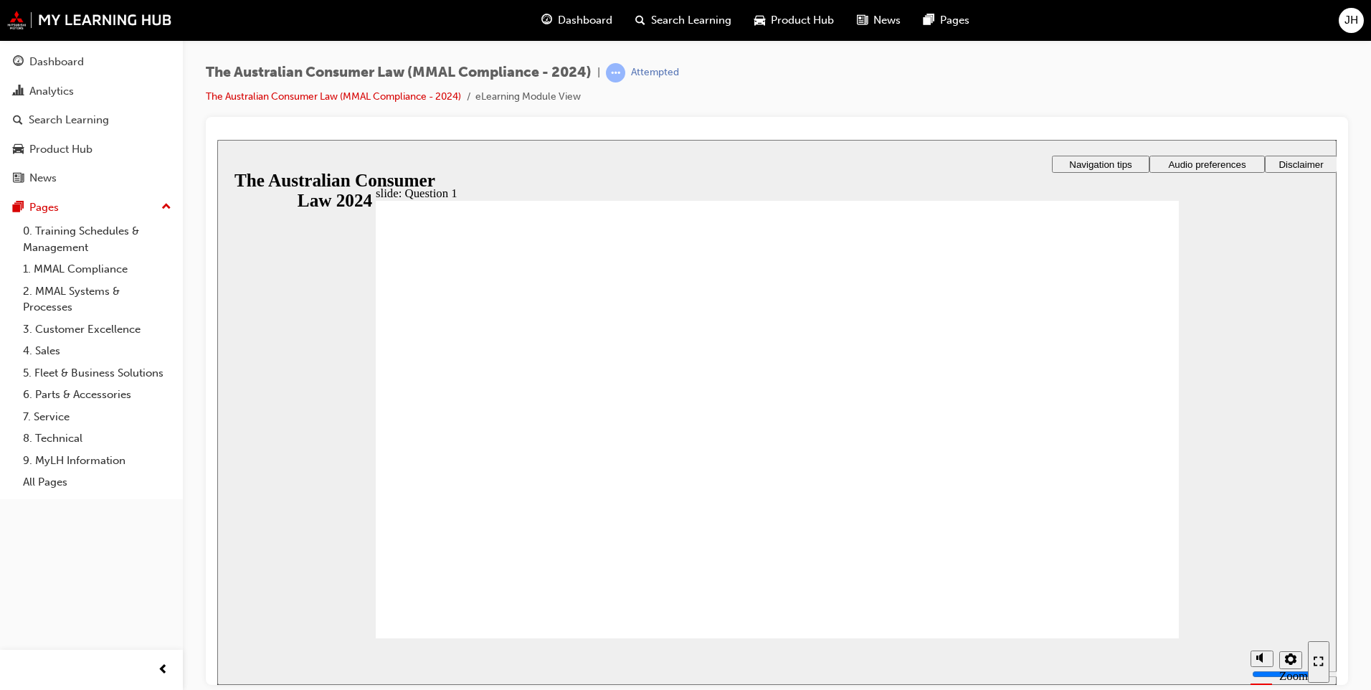
radio input "true"
checkbox input "true"
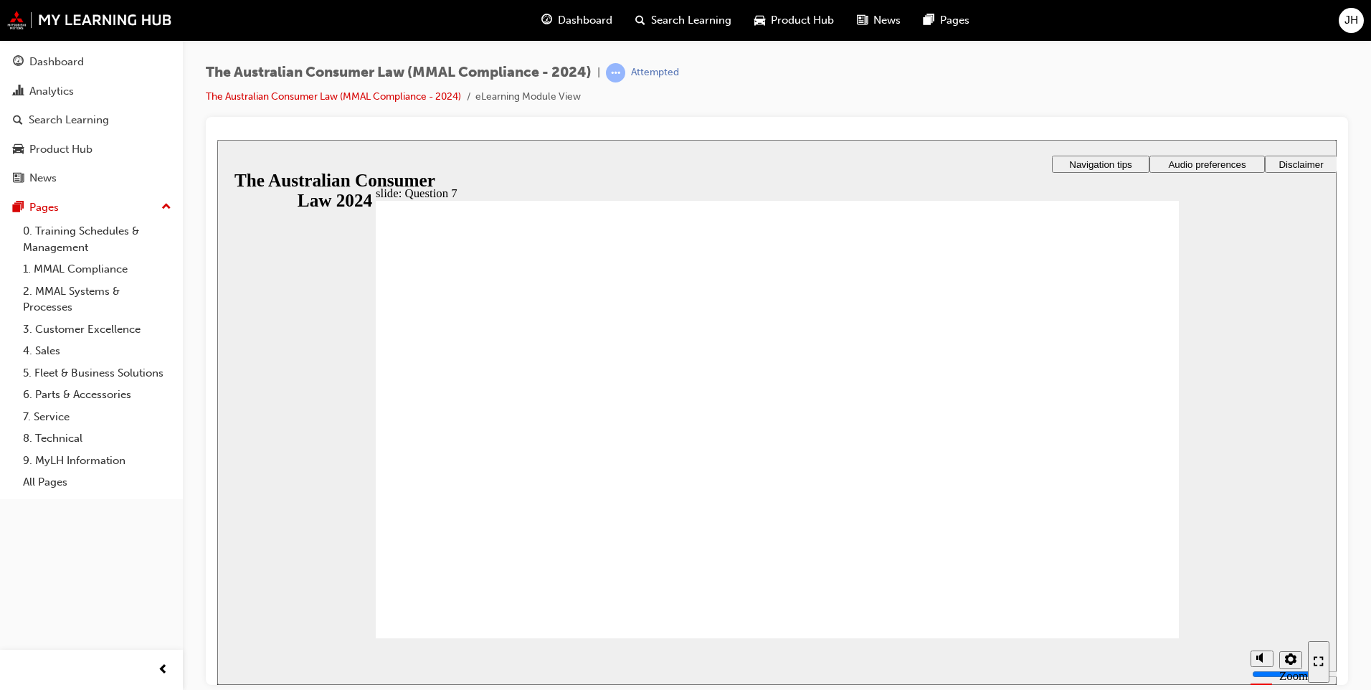
radio input "true"
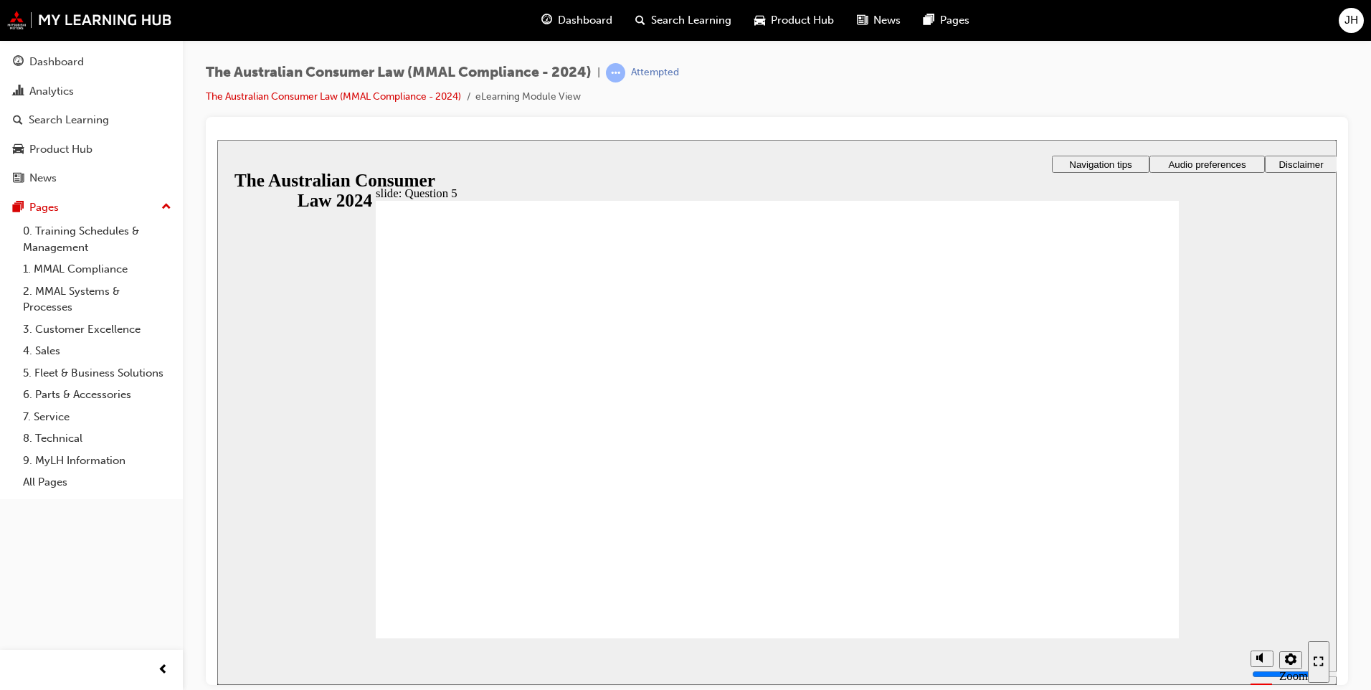
radio input "true"
checkbox input "true"
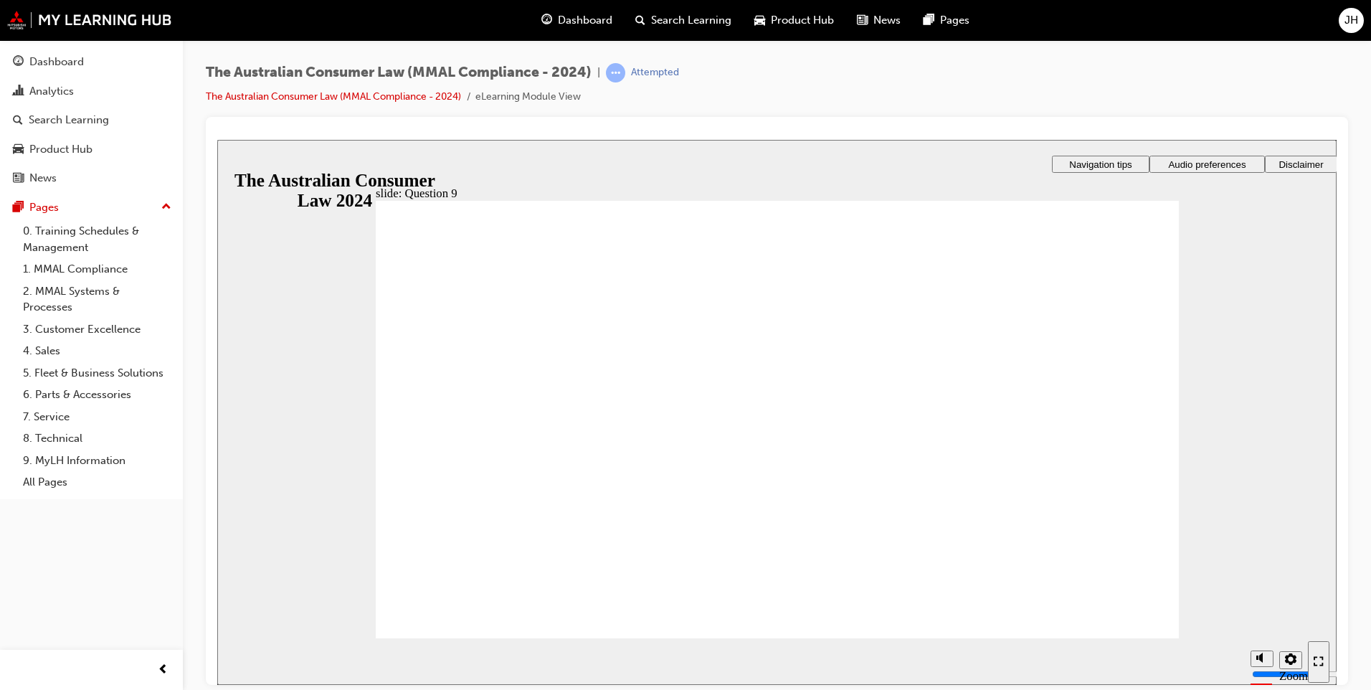
checkbox input "true"
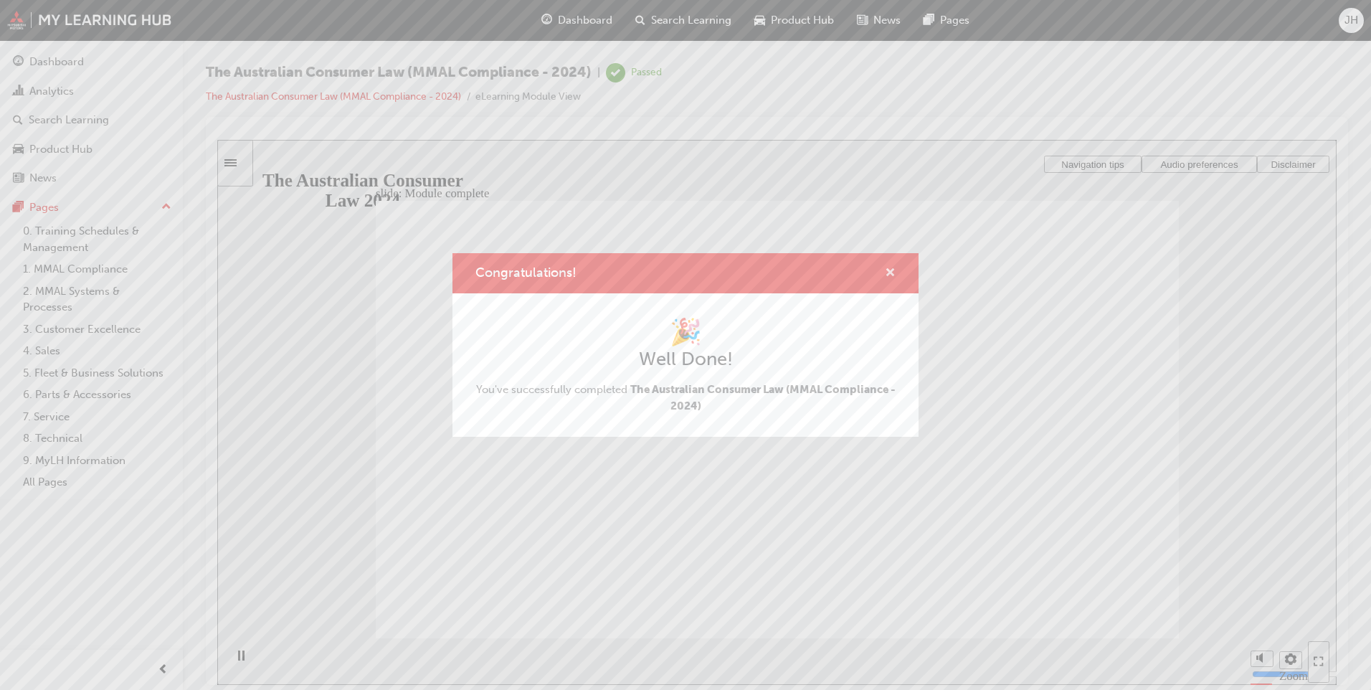
click at [892, 270] on span "cross-icon" at bounding box center [890, 273] width 11 height 13
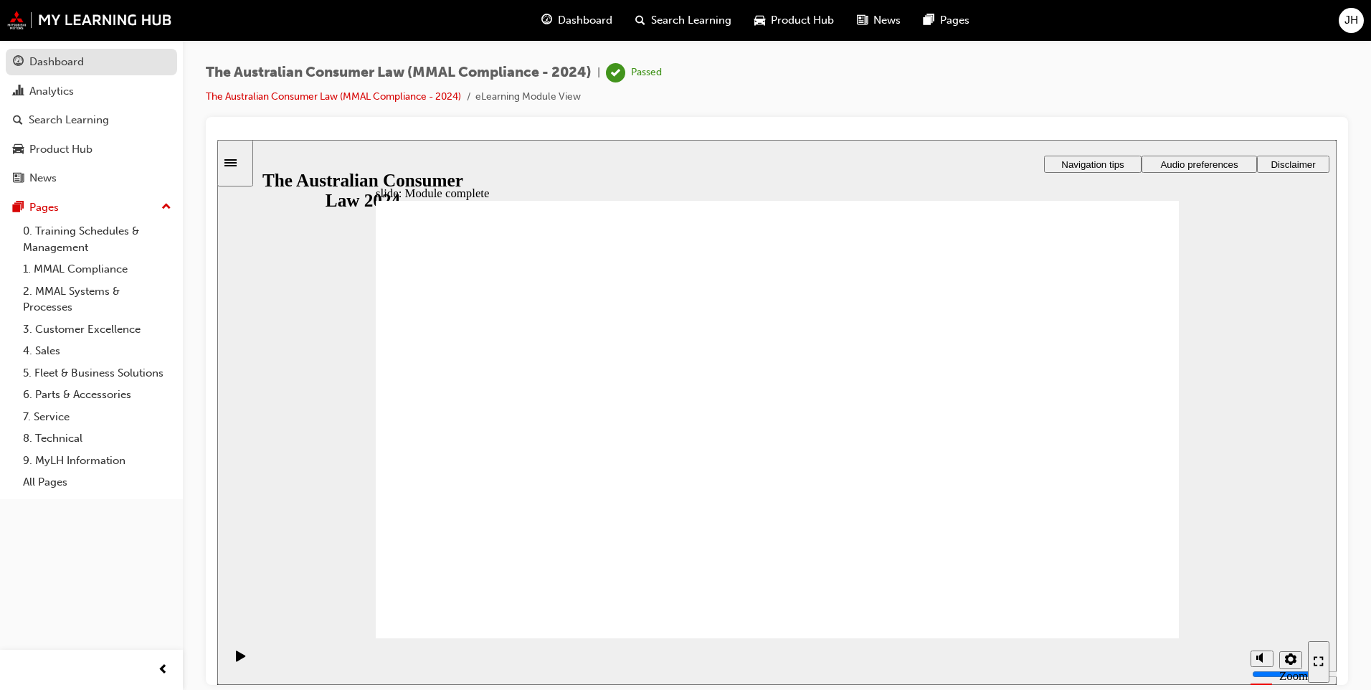
click at [54, 56] on div "Dashboard" at bounding box center [56, 62] width 55 height 16
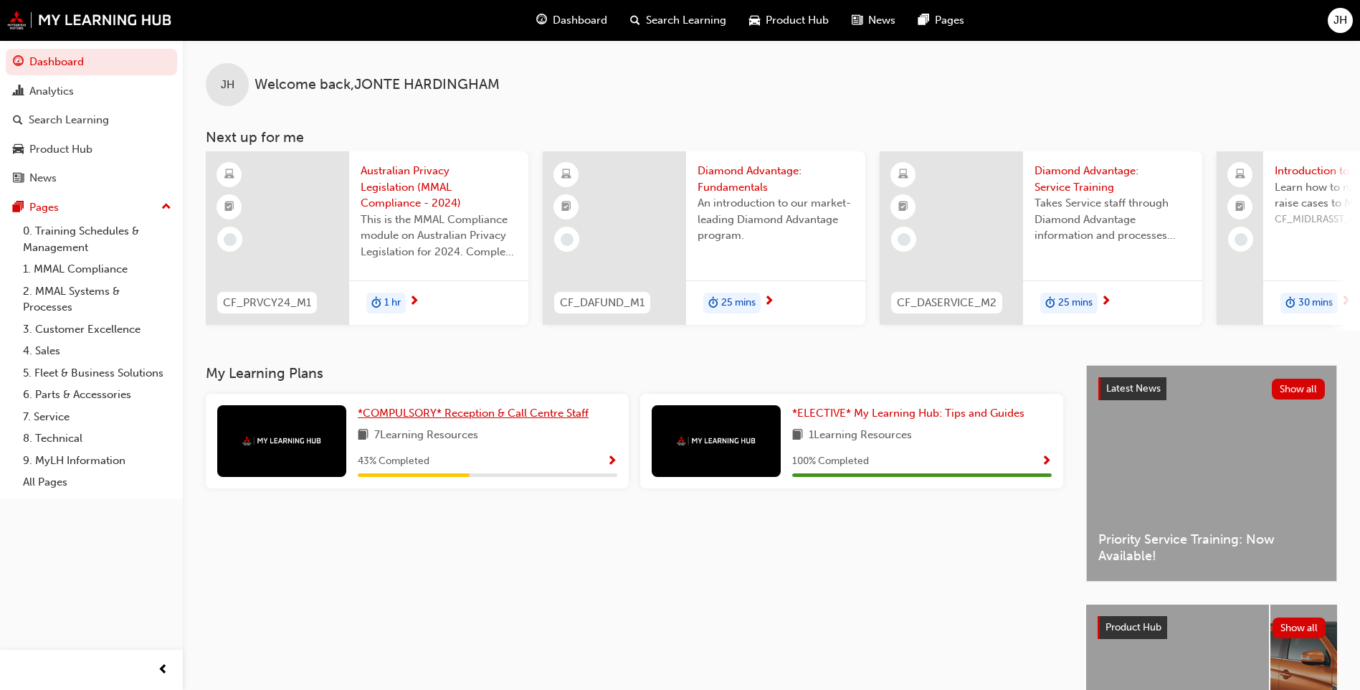
click at [530, 417] on span "*COMPULSORY* Reception & Call Centre Staff" at bounding box center [473, 413] width 231 height 13
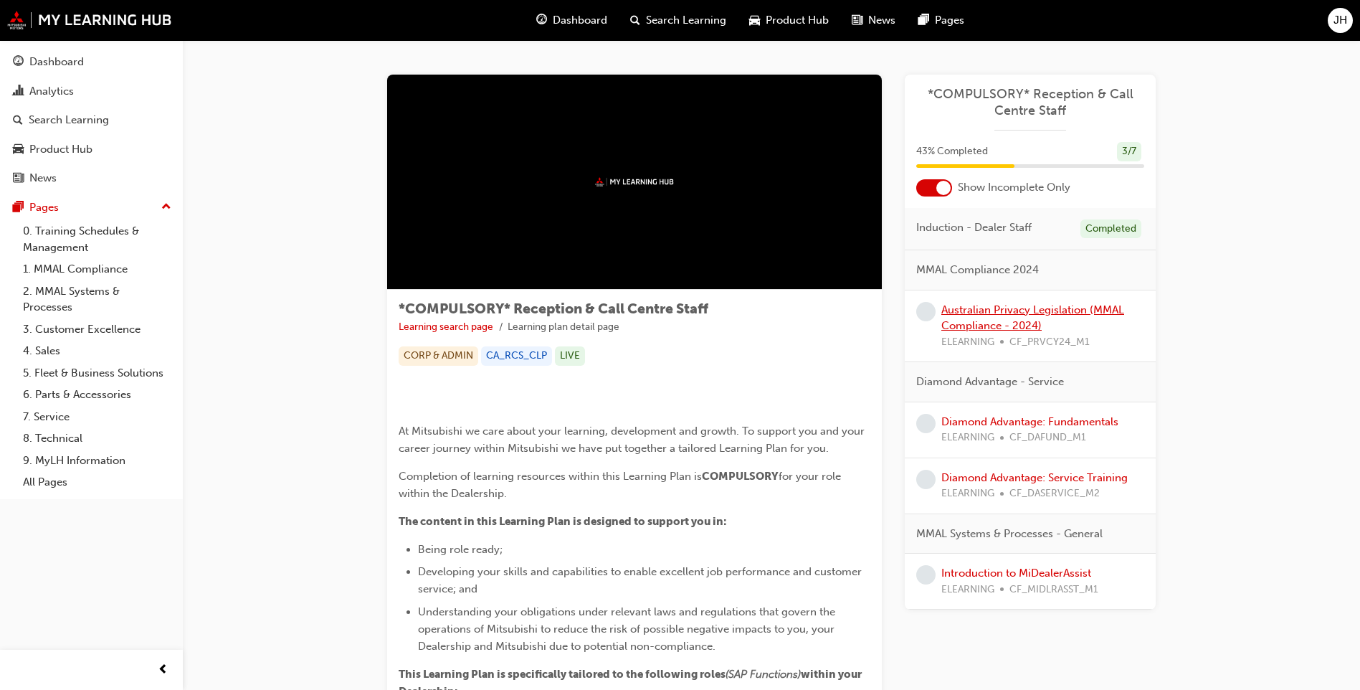
click at [1008, 319] on link "Australian Privacy Legislation (MMAL Compliance - 2024)" at bounding box center [1033, 317] width 183 height 29
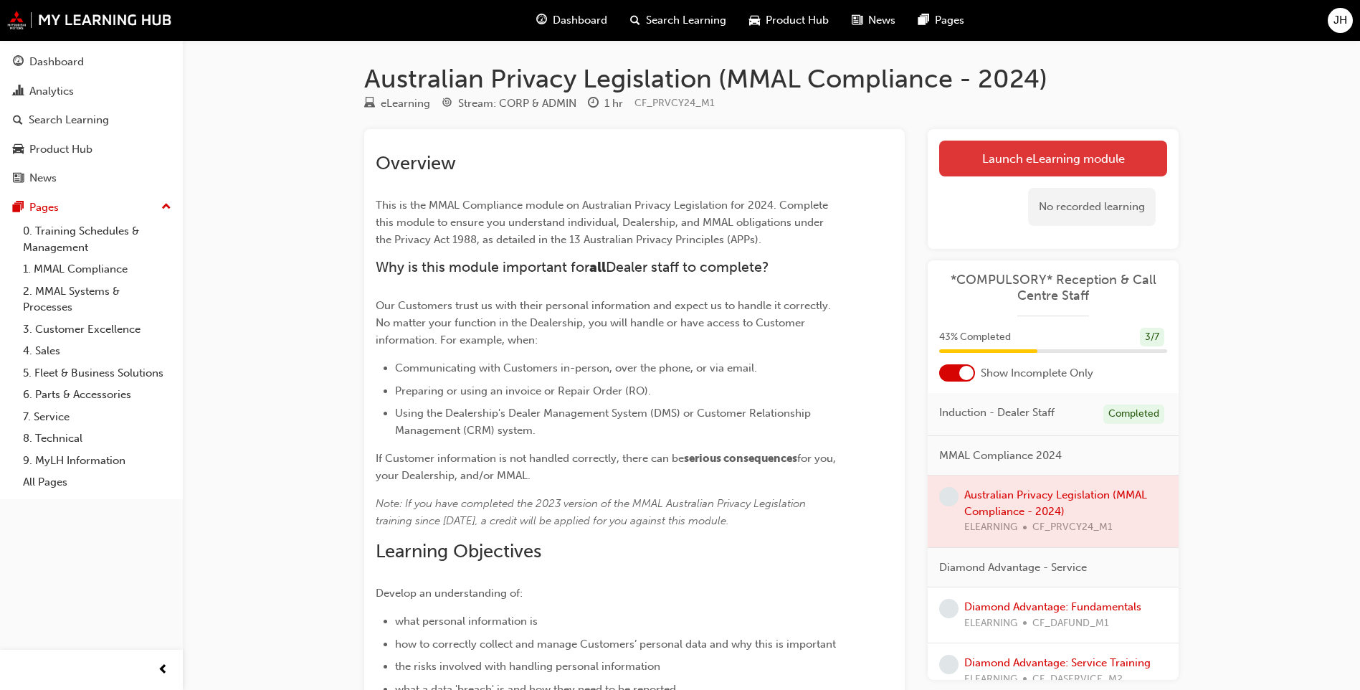
click at [1038, 161] on link "Launch eLearning module" at bounding box center [1053, 159] width 228 height 36
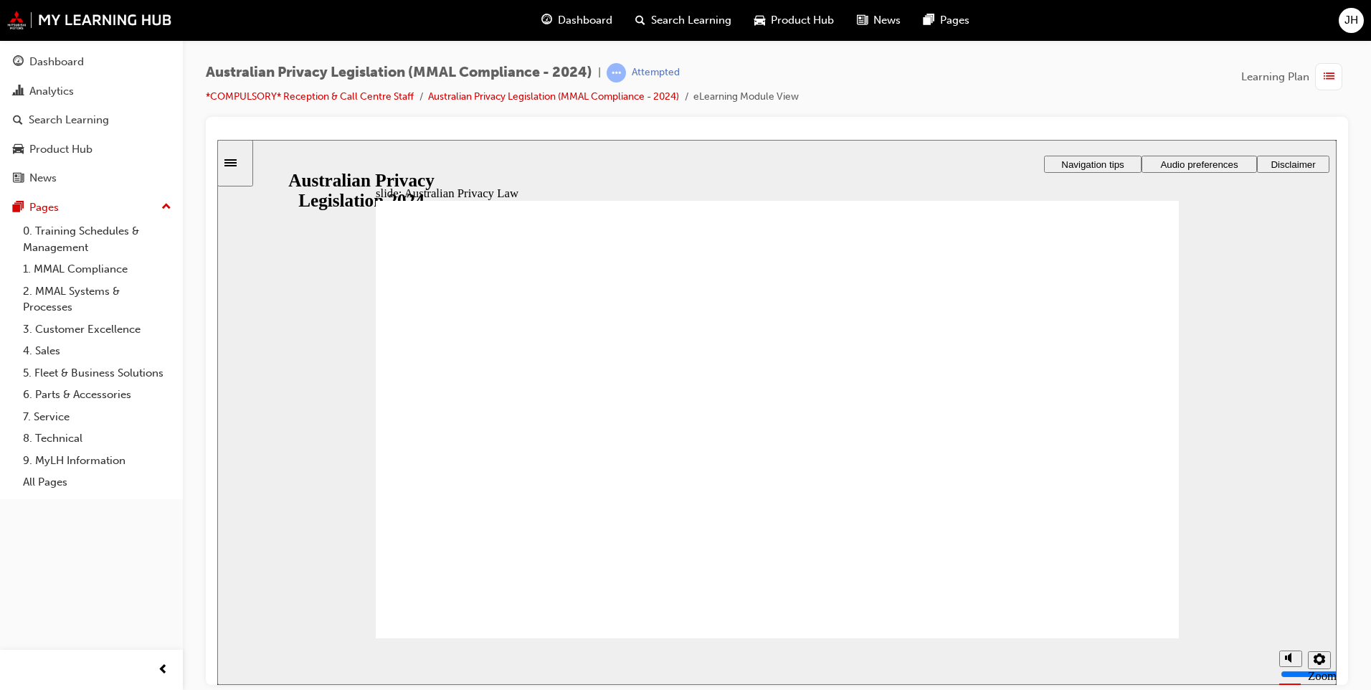
checkbox input "true"
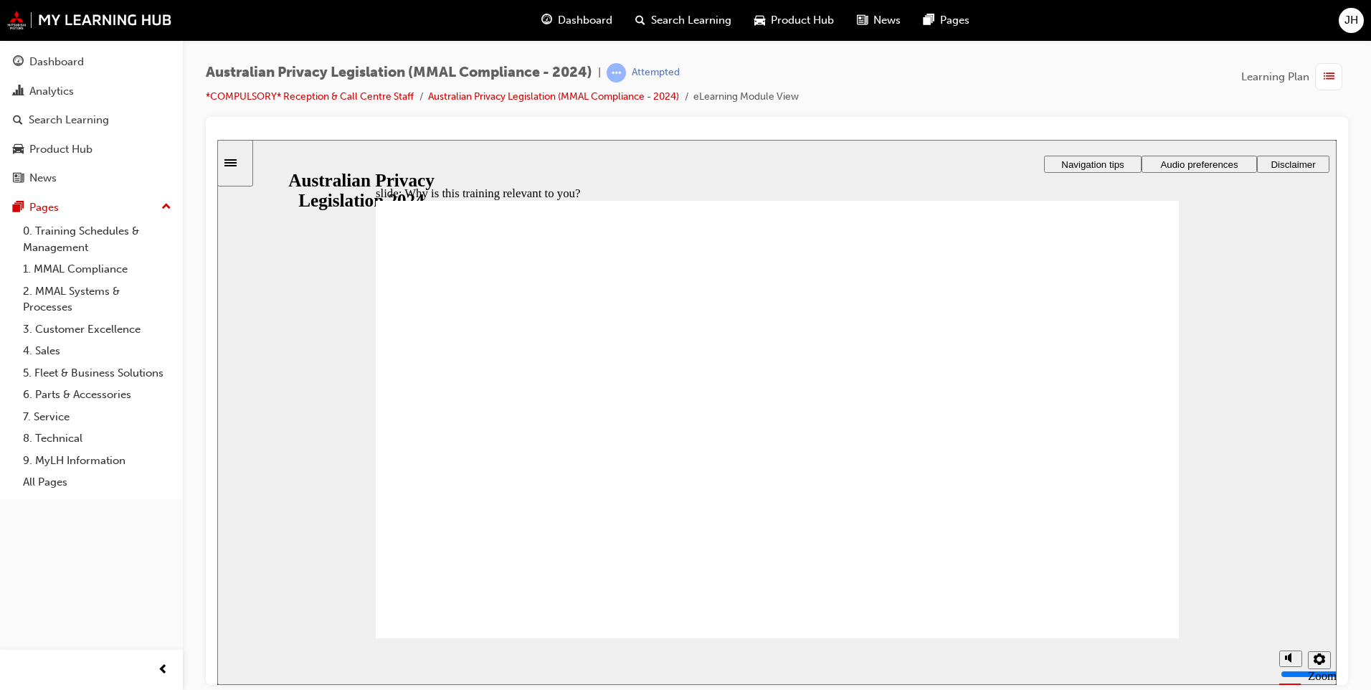
checkbox input "true"
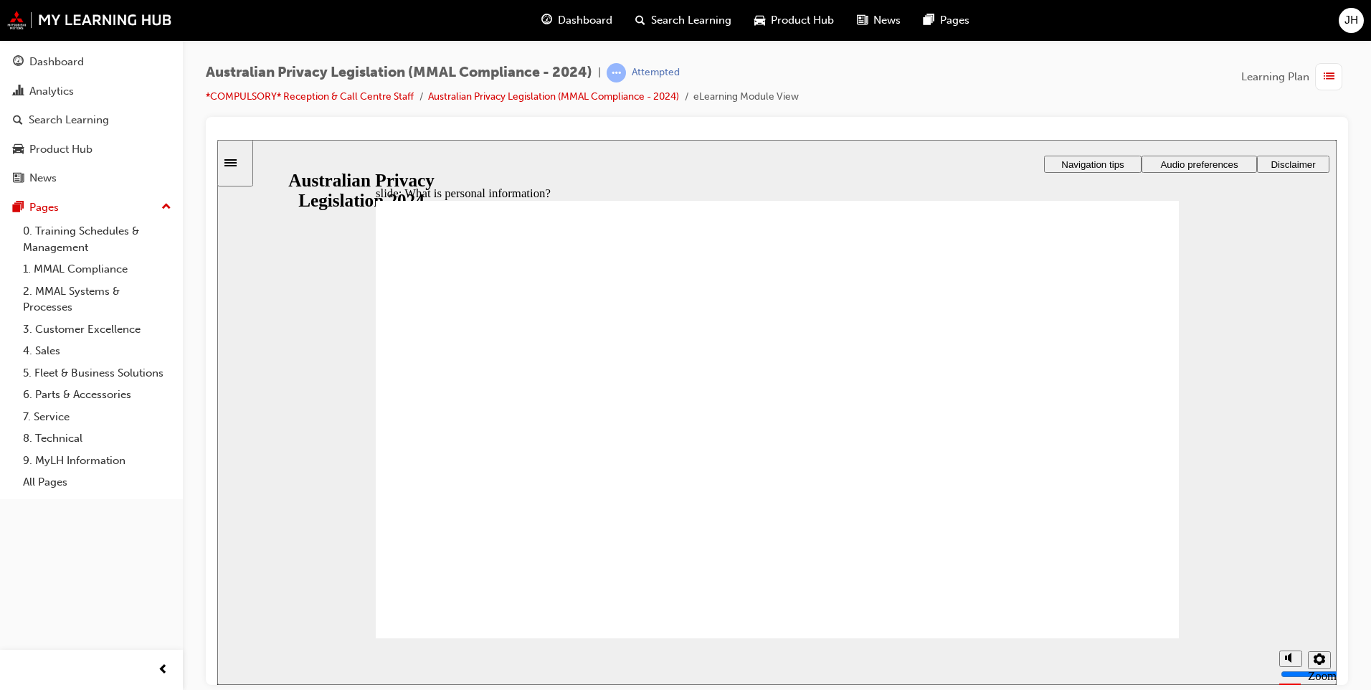
click at [1049, 74] on div "Australian Privacy Legislation (MMAL Compliance - 2024) | Attempted *COMPULSORY…" at bounding box center [777, 90] width 1142 height 54
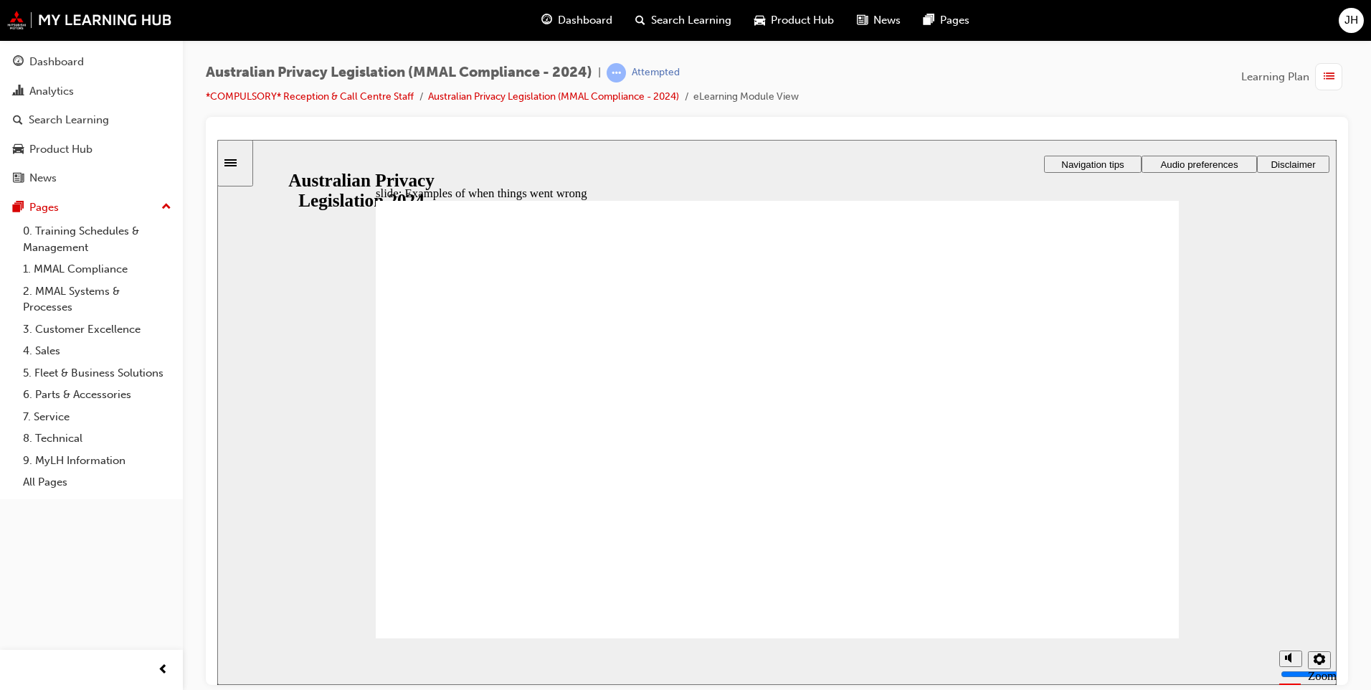
radio input "true"
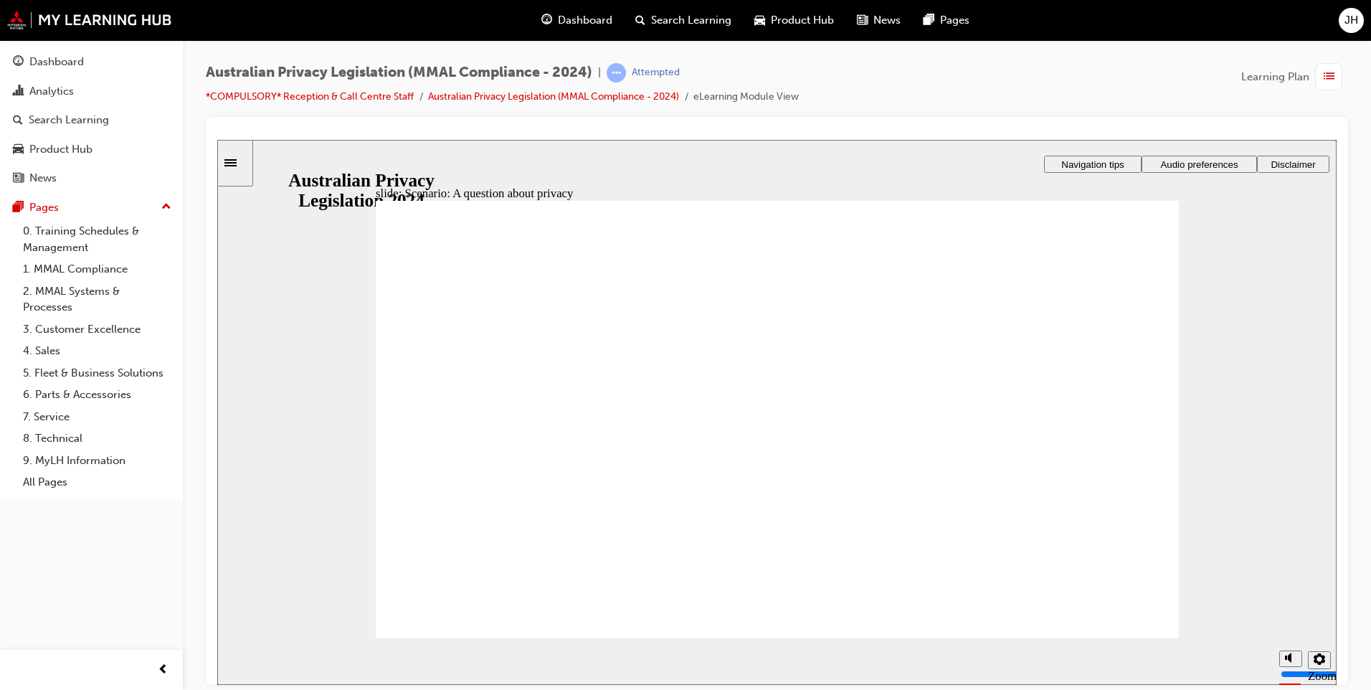
drag, startPoint x: 882, startPoint y: 484, endPoint x: 886, endPoint y: 476, distance: 8.7
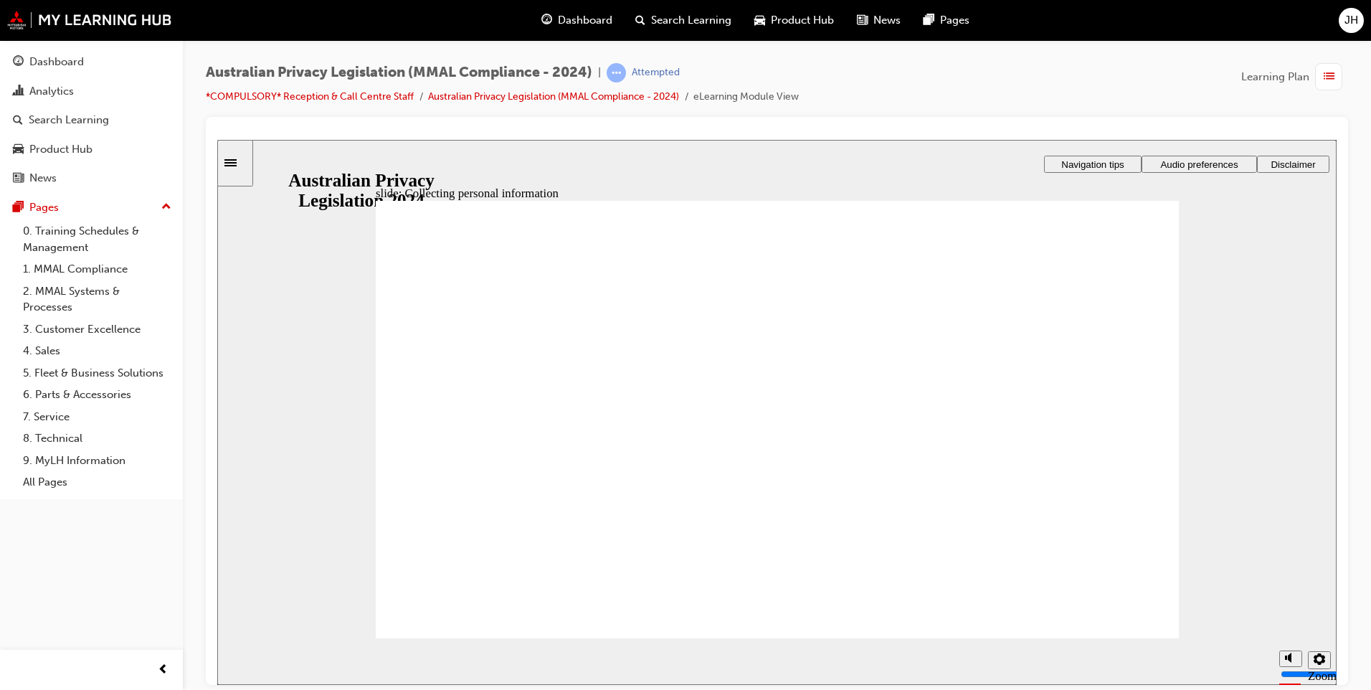
drag, startPoint x: 1147, startPoint y: 618, endPoint x: 1137, endPoint y: 618, distance: 9.3
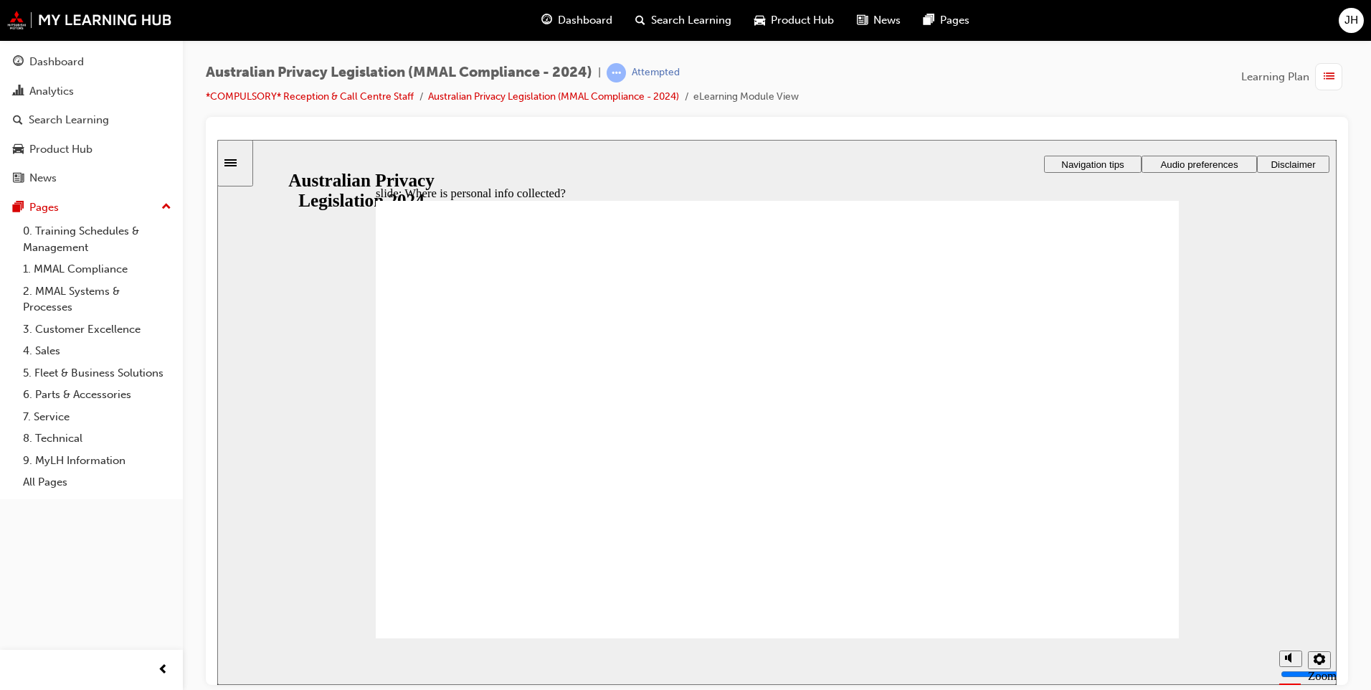
drag, startPoint x: 765, startPoint y: 389, endPoint x: 982, endPoint y: 478, distance: 233.8
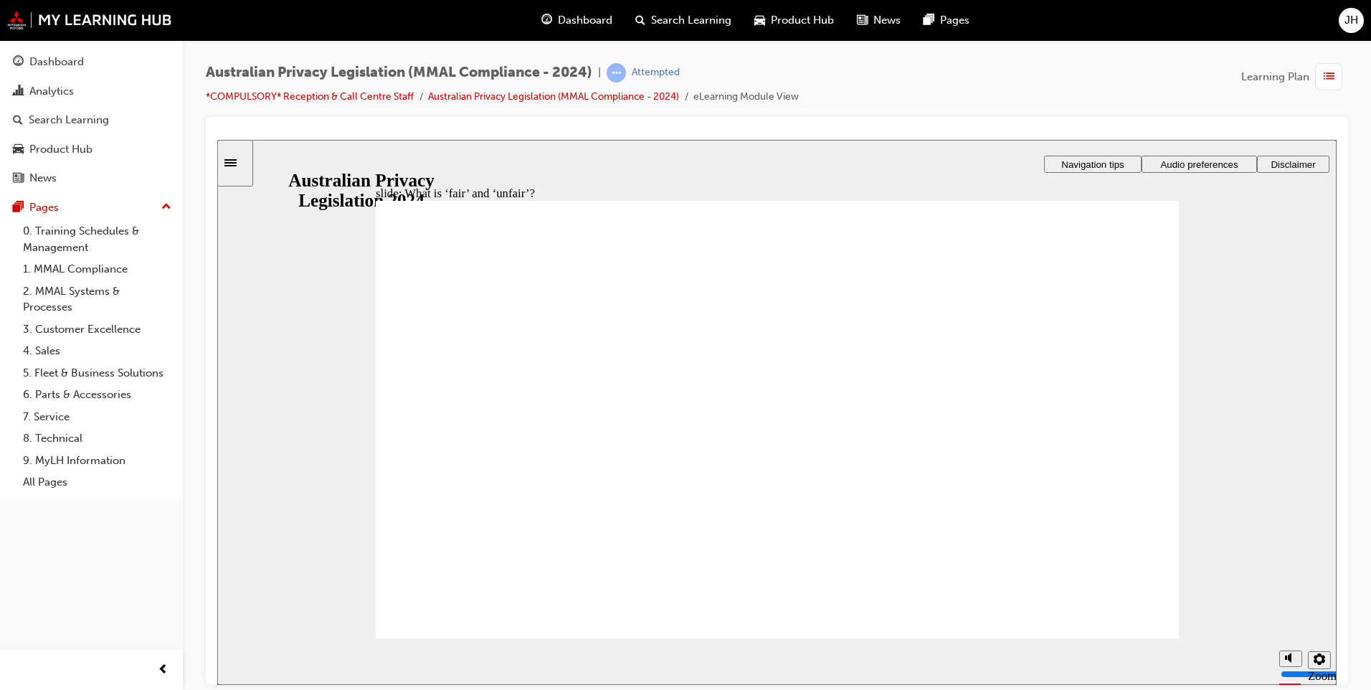
drag, startPoint x: 821, startPoint y: 388, endPoint x: 600, endPoint y: 494, distance: 245.7
drag, startPoint x: 815, startPoint y: 338, endPoint x: 1074, endPoint y: 455, distance: 284.4
drag, startPoint x: 727, startPoint y: 345, endPoint x: 962, endPoint y: 450, distance: 257.1
drag, startPoint x: 822, startPoint y: 371, endPoint x: 587, endPoint y: 478, distance: 258.0
drag, startPoint x: 835, startPoint y: 384, endPoint x: 615, endPoint y: 486, distance: 242.6
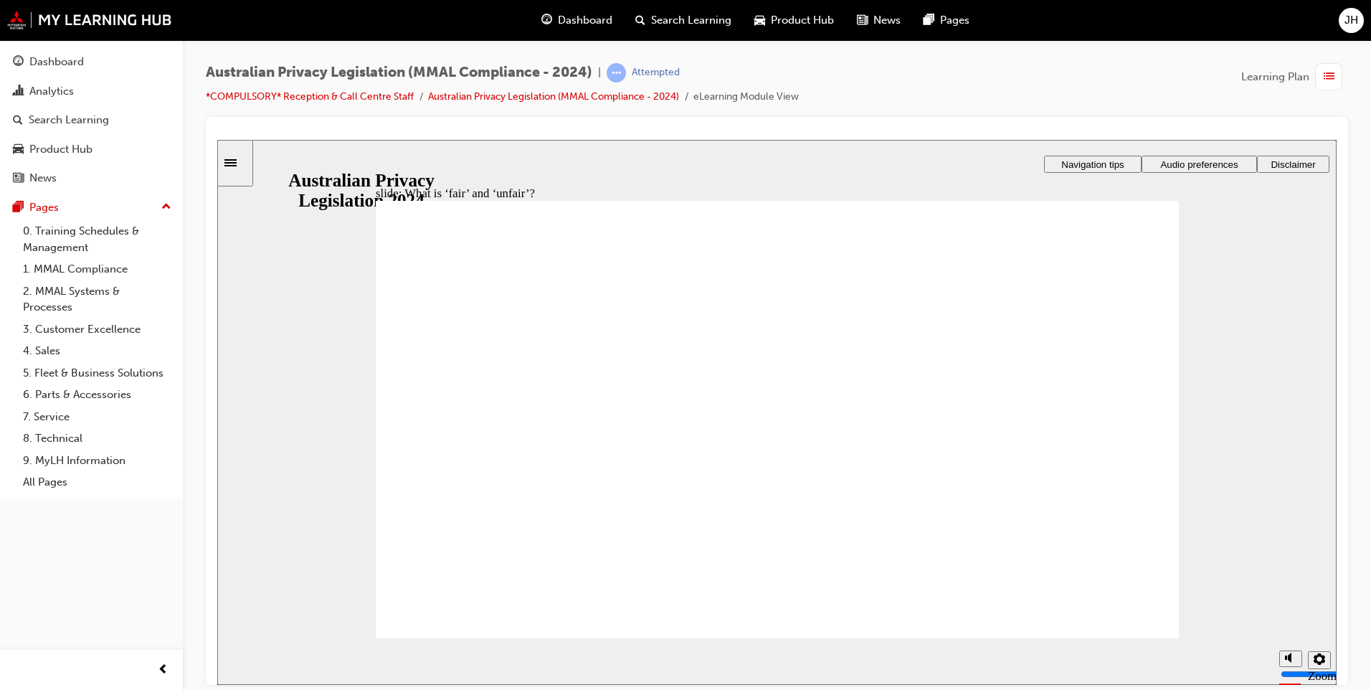
drag, startPoint x: 717, startPoint y: 336, endPoint x: 954, endPoint y: 442, distance: 259.7
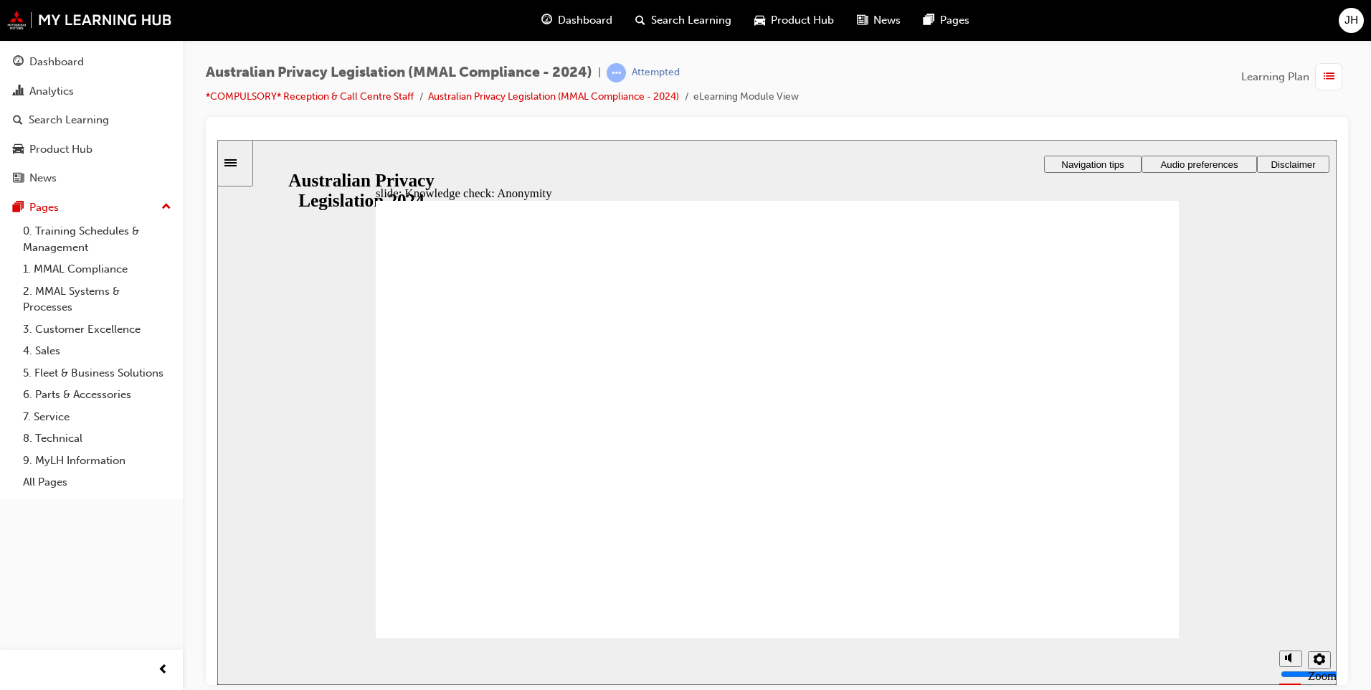
checkbox input "true"
drag, startPoint x: 482, startPoint y: 550, endPoint x: 479, endPoint y: 608, distance: 58.2
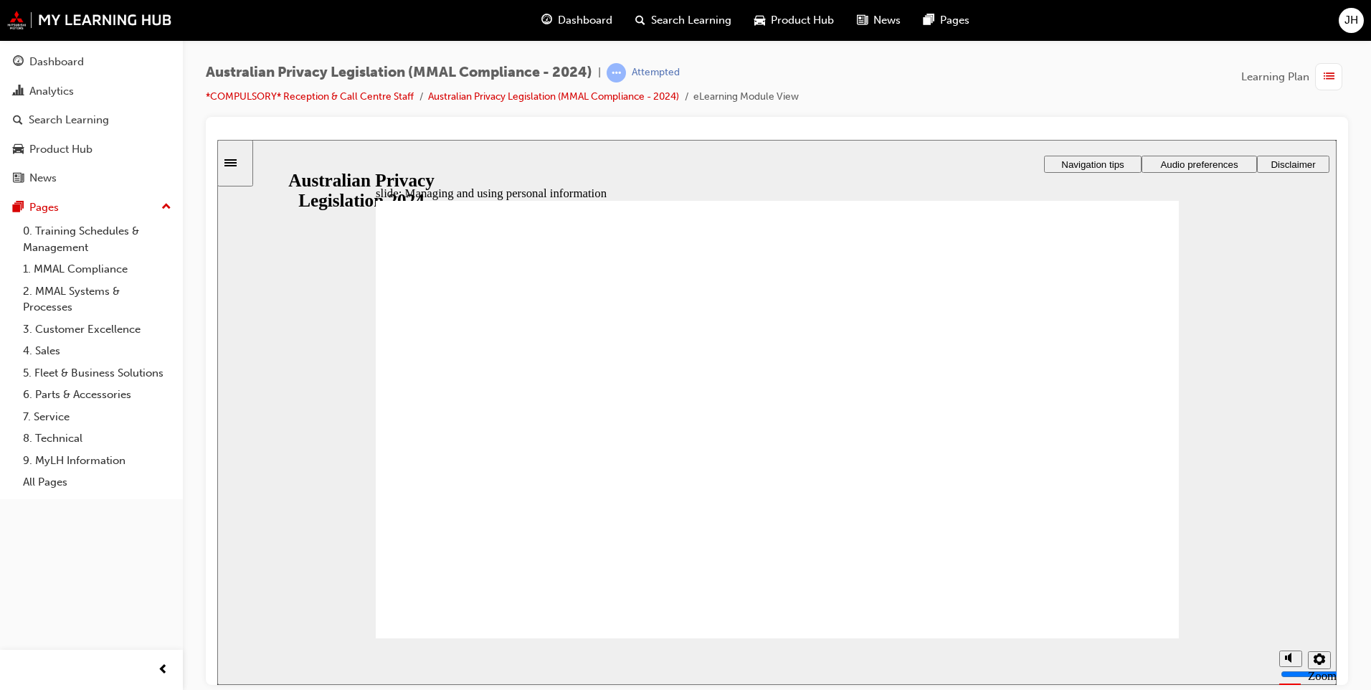
checkbox input "true"
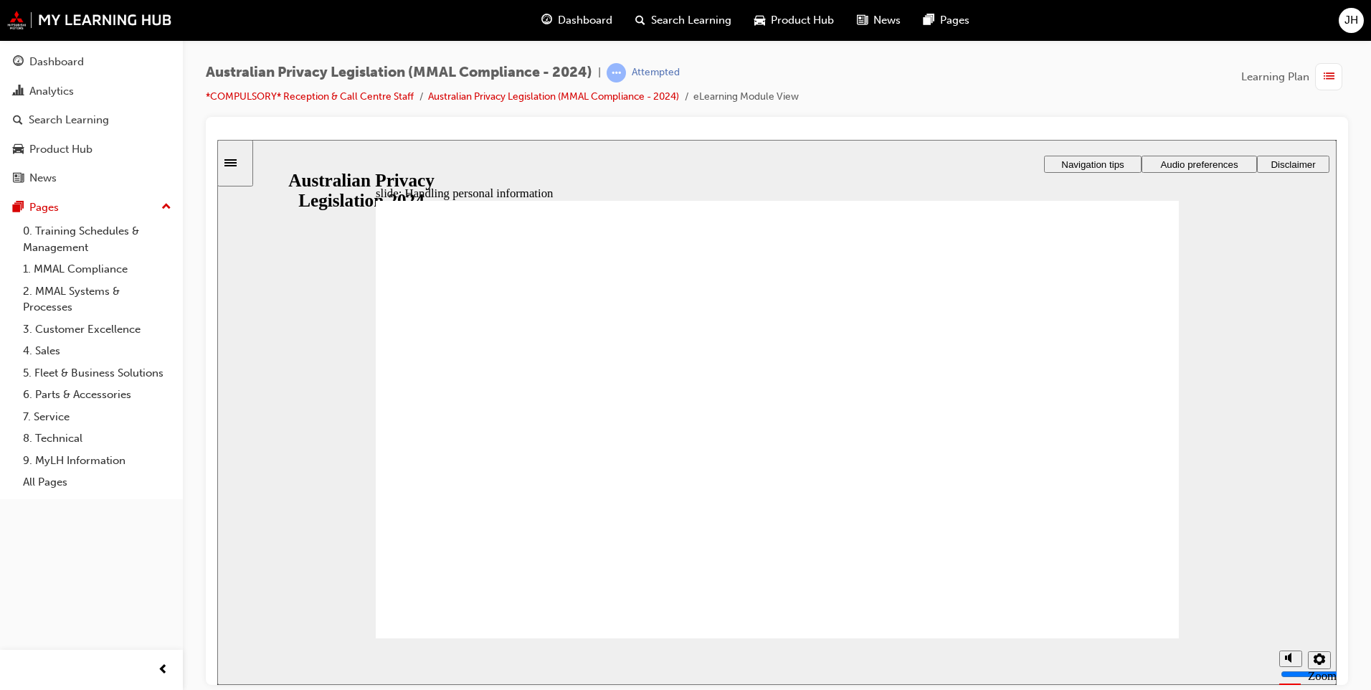
drag, startPoint x: 468, startPoint y: 469, endPoint x: 466, endPoint y: 592, distance: 122.6
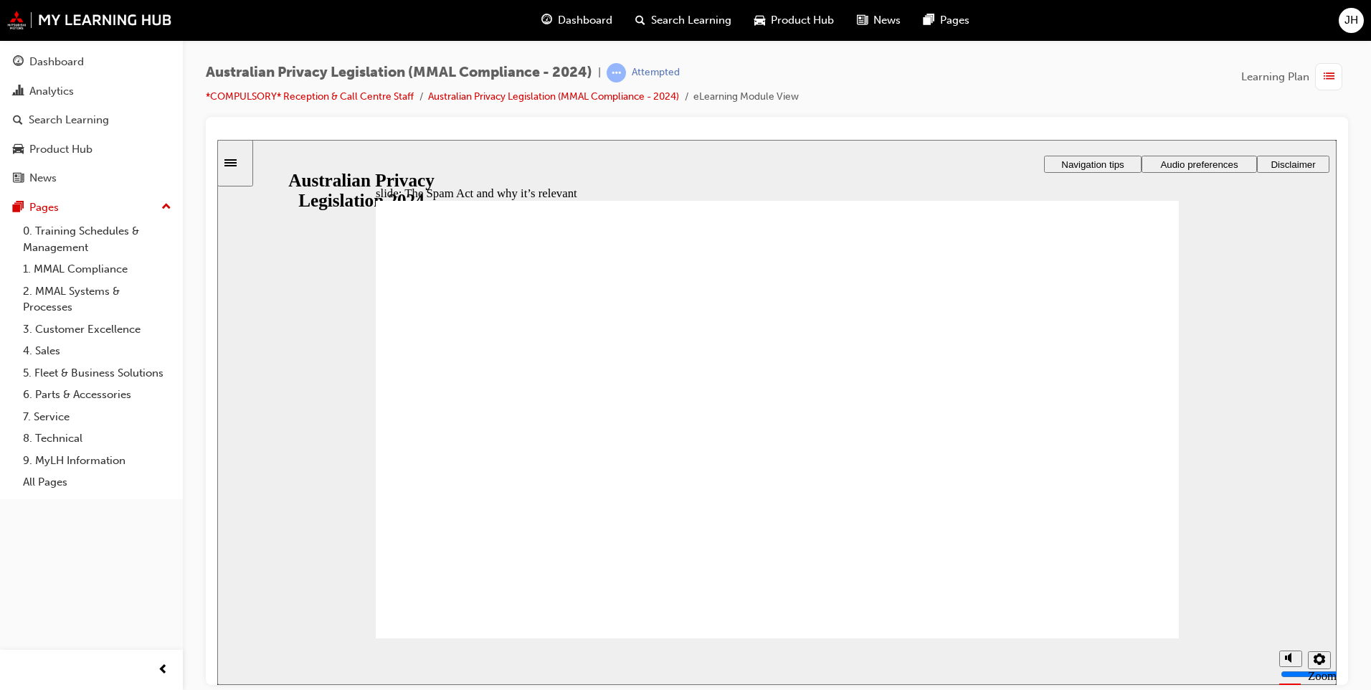
radio input "true"
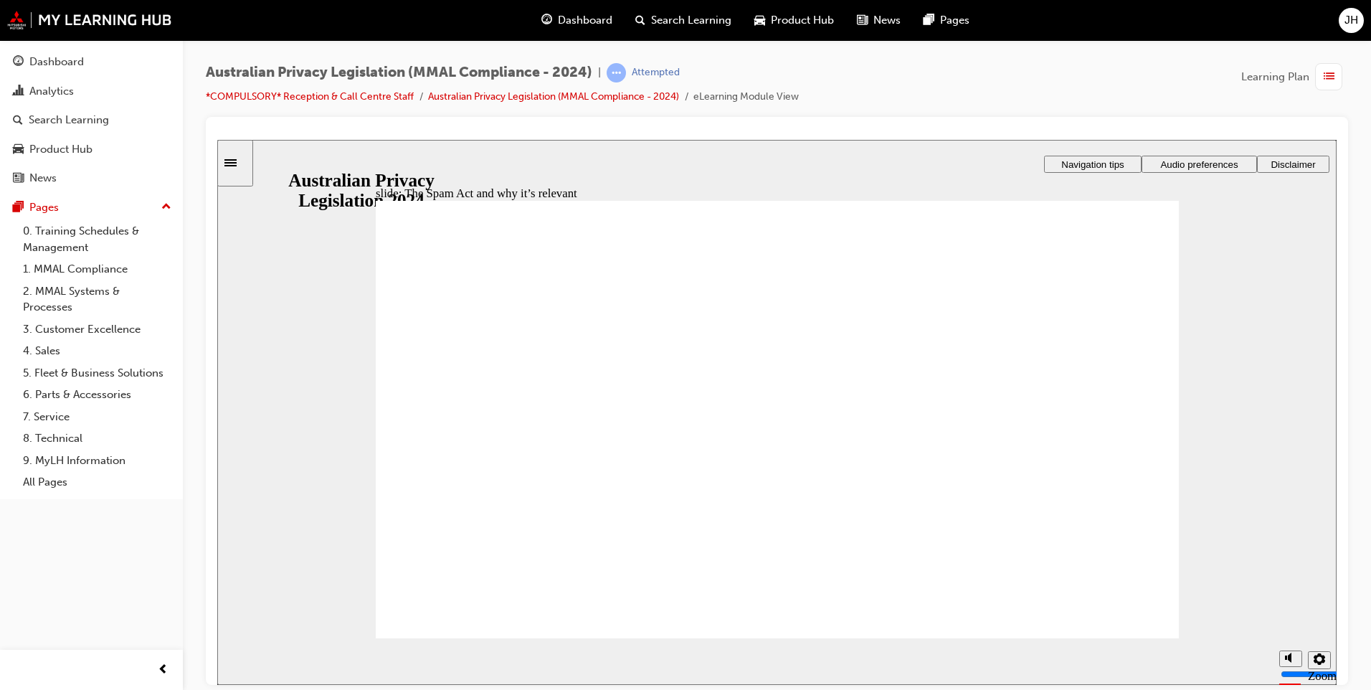
radio input "true"
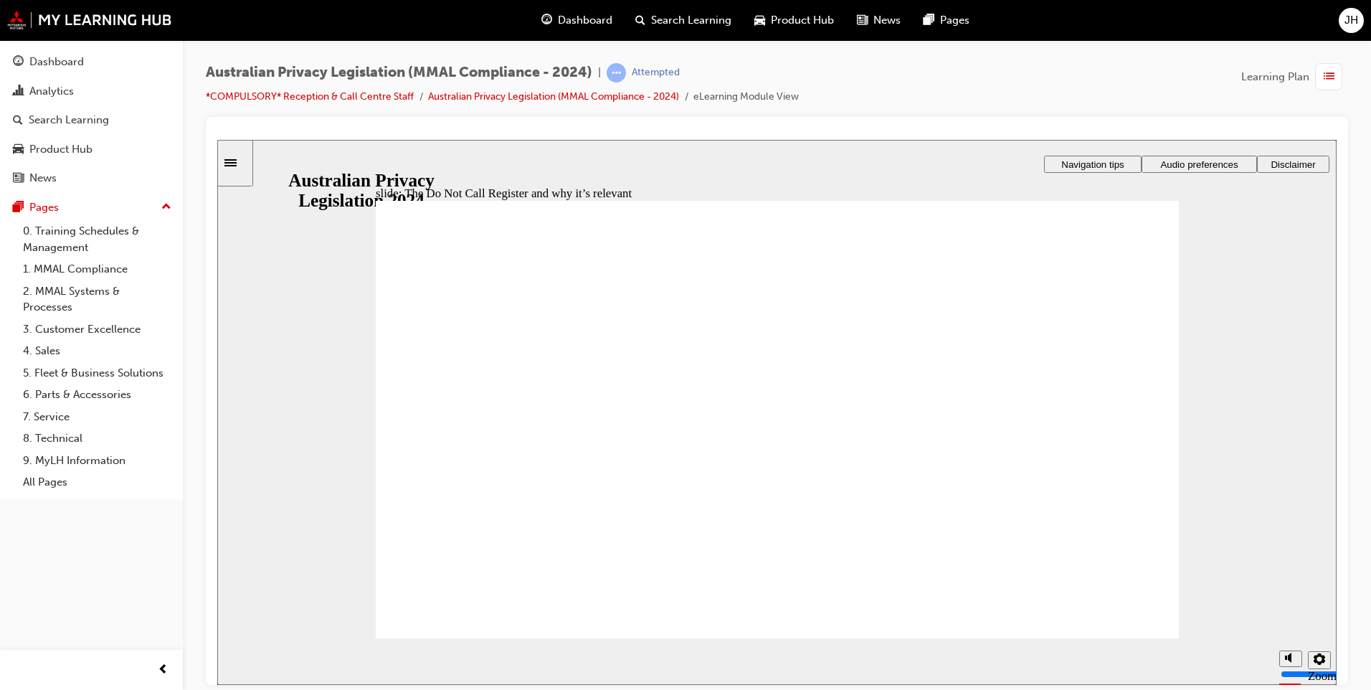
radio input "true"
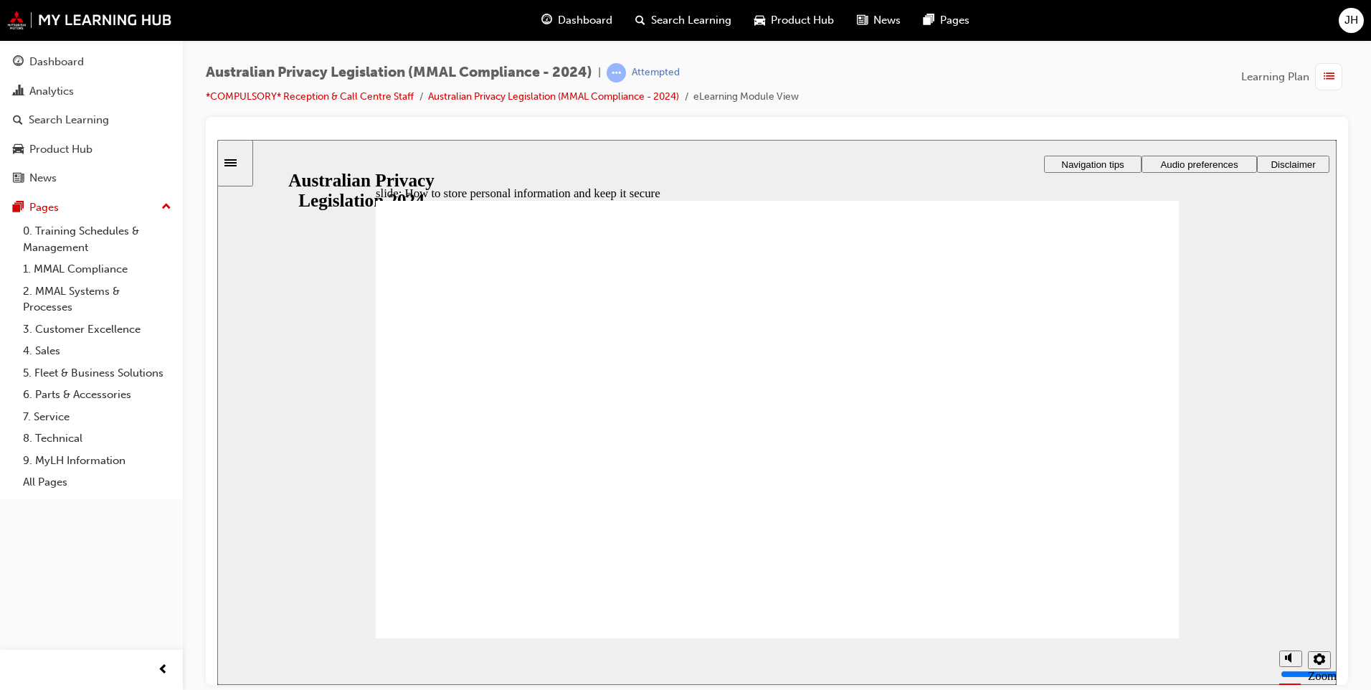
radio input "true"
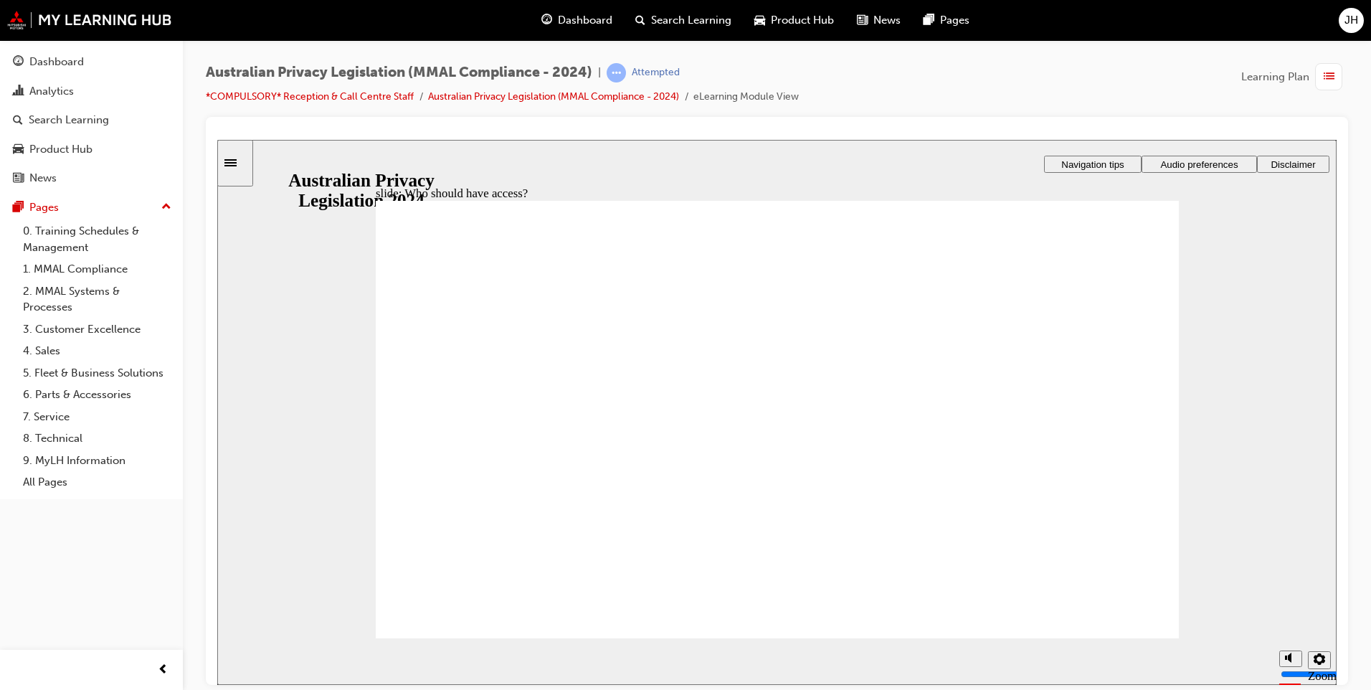
drag, startPoint x: 1082, startPoint y: 617, endPoint x: 1098, endPoint y: 617, distance: 15.8
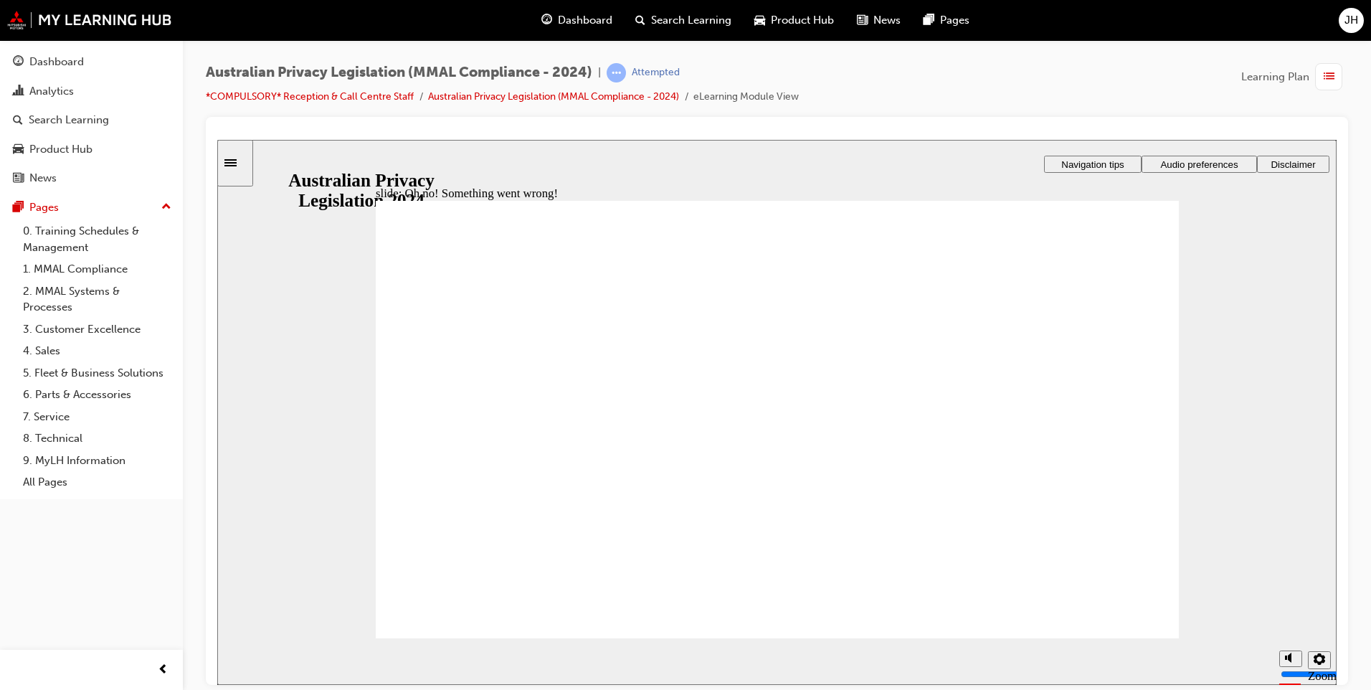
radio input "true"
